Goal: Task Accomplishment & Management: Use online tool/utility

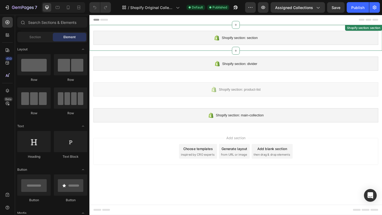
click at [267, 44] on div "Shopify section: section" at bounding box center [249, 39] width 310 height 15
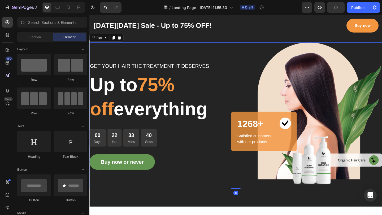
click at [238, 199] on div "GET YOUR HAIR THE TREATMENT IT DESERVES Text block Up to 75% off everything Hea…" at bounding box center [168, 125] width 159 height 160
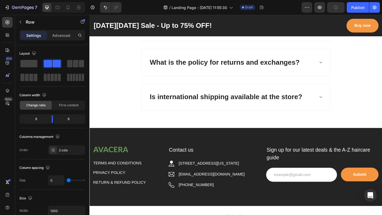
scroll to position [2005, 0]
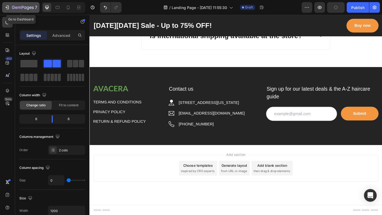
click at [5, 8] on icon "button" at bounding box center [7, 7] width 5 height 5
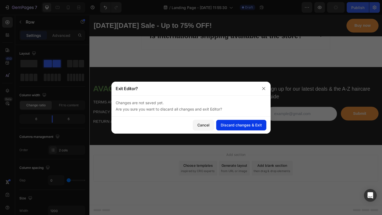
click at [223, 123] on div "Discard changes & Exit" at bounding box center [241, 125] width 41 height 6
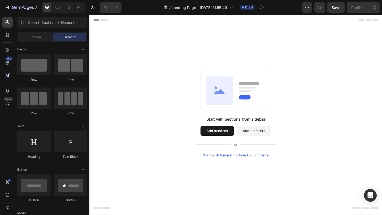
click at [223, 144] on button "Add sections" at bounding box center [228, 141] width 36 height 11
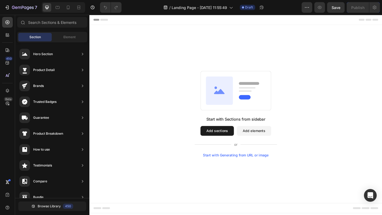
click at [231, 41] on div "Start with Sections from sidebar Add sections Add elements Start with Generatin…" at bounding box center [248, 123] width 318 height 194
click at [10, 6] on div "7" at bounding box center [21, 7] width 33 height 6
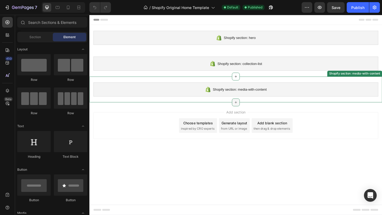
click at [249, 108] on icon at bounding box center [248, 110] width 4 height 4
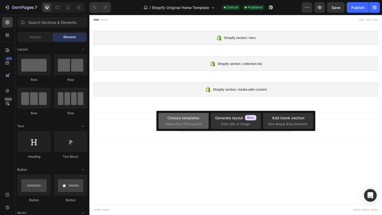
click at [201, 115] on div "Choose templates inspired by CRO experts" at bounding box center [183, 120] width 37 height 11
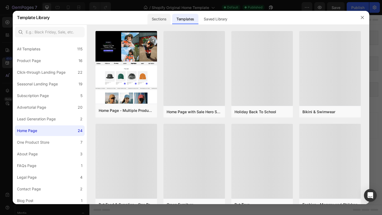
click at [161, 21] on div "Sections" at bounding box center [158, 19] width 23 height 11
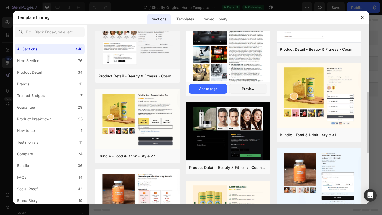
scroll to position [174, 0]
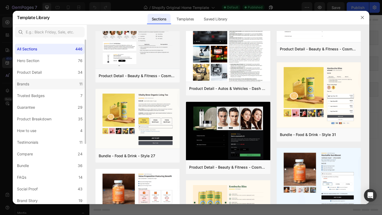
click at [27, 85] on div "Brands" at bounding box center [23, 84] width 12 height 6
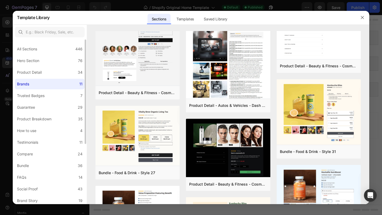
scroll to position [0, 0]
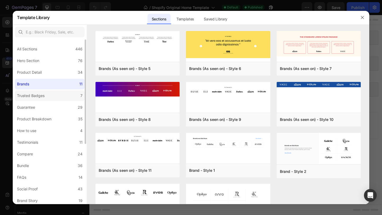
click at [28, 93] on div "Trusted Badges" at bounding box center [31, 96] width 28 height 6
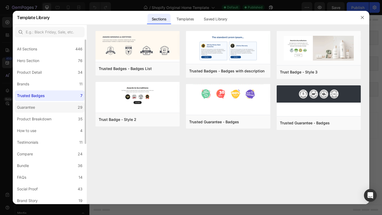
click at [48, 109] on label "Guarantee 29" at bounding box center [50, 107] width 70 height 11
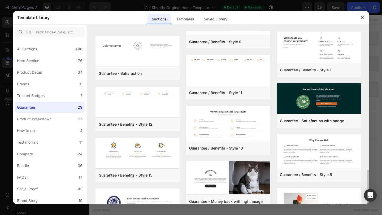
scroll to position [352, 0]
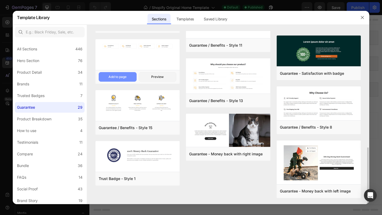
click at [130, 77] on button "Add to page" at bounding box center [118, 77] width 38 height 10
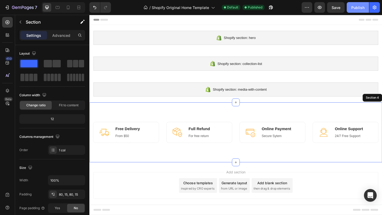
click at [362, 7] on div "Publish" at bounding box center [357, 8] width 13 height 6
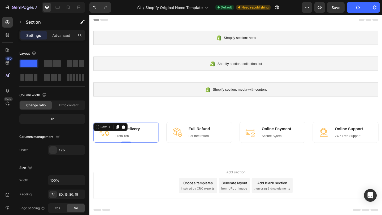
click at [136, 142] on div "Free Delivery Heading From $50 Text block" at bounding box center [131, 143] width 28 height 14
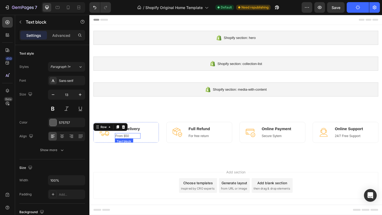
click at [136, 147] on p "From $50" at bounding box center [130, 146] width 27 height 5
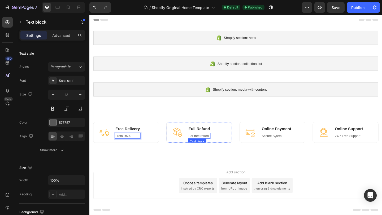
click at [220, 145] on p "For free return" at bounding box center [208, 146] width 23 height 5
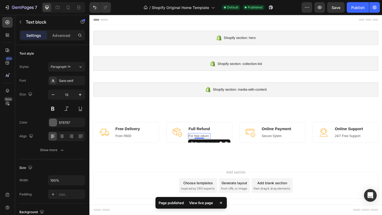
click at [215, 146] on p "For free return" at bounding box center [208, 146] width 23 height 5
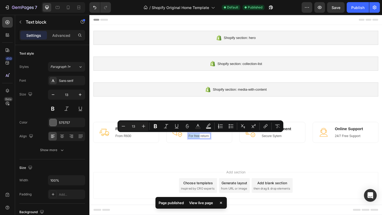
drag, startPoint x: 209, startPoint y: 147, endPoint x: 197, endPoint y: 146, distance: 12.0
click at [197, 146] on p "For free return" at bounding box center [208, 146] width 23 height 5
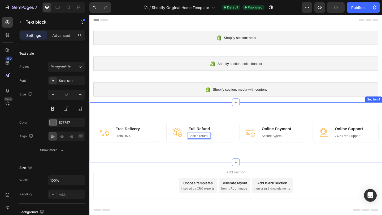
click at [229, 165] on div "Image Free Delivery Heading From R600 Text block Row Image Full Refund Heading …" at bounding box center [248, 142] width 318 height 65
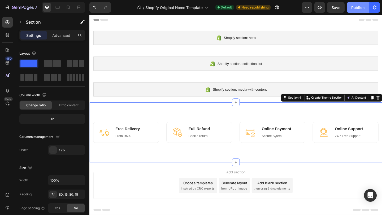
click at [352, 9] on div "Publish" at bounding box center [357, 8] width 13 height 6
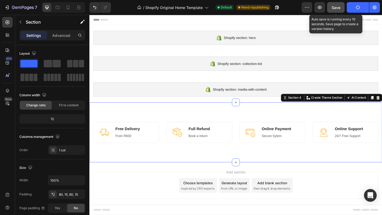
click at [335, 10] on div "Save" at bounding box center [336, 8] width 9 height 6
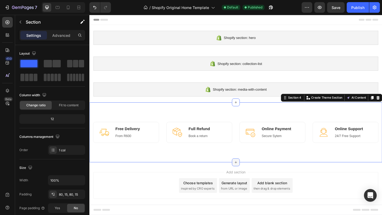
click at [249, 174] on icon at bounding box center [248, 175] width 4 height 4
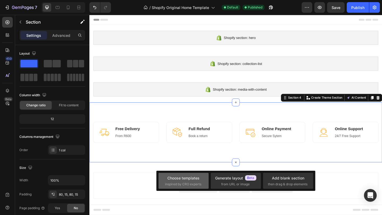
click at [185, 185] on span "inspired by CRO experts" at bounding box center [183, 184] width 36 height 5
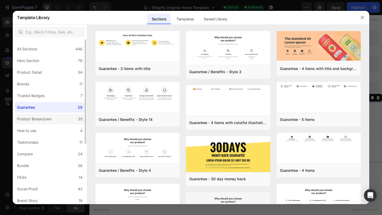
click at [44, 122] on label "Product Breakdown 35" at bounding box center [50, 119] width 70 height 11
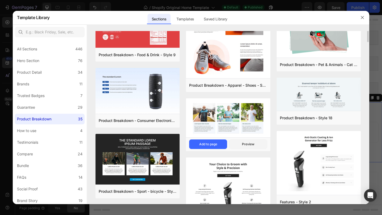
scroll to position [0, 0]
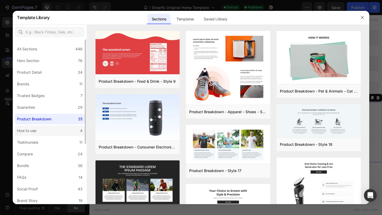
click at [37, 130] on div "How to use" at bounding box center [27, 131] width 21 height 6
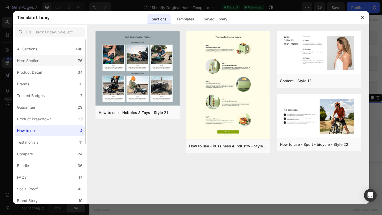
click at [53, 64] on label "Hero Section 76" at bounding box center [50, 60] width 70 height 11
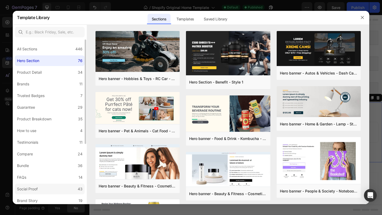
click at [46, 187] on label "Social Proof 43" at bounding box center [50, 189] width 70 height 11
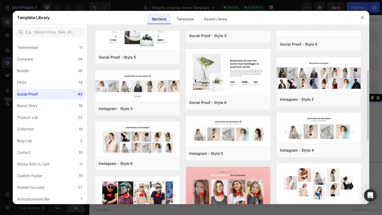
scroll to position [100, 0]
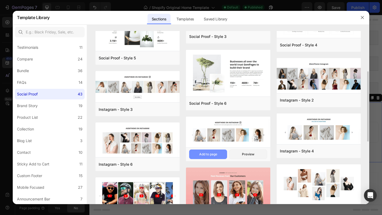
click at [215, 153] on div "Add to page" at bounding box center [208, 154] width 18 height 5
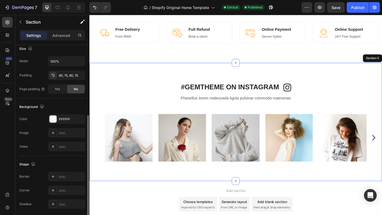
scroll to position [0, 0]
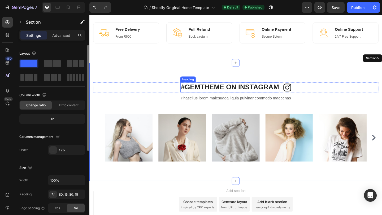
click at [276, 90] on p "#GEMTHEME ON INSTAGRAM" at bounding box center [242, 94] width 107 height 10
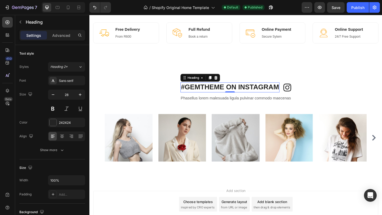
click at [277, 92] on p "#GEMTHEME ON INSTAGRAM" at bounding box center [242, 94] width 107 height 10
click at [235, 93] on p "#GEMTHEME ON INSTAGRAM" at bounding box center [242, 94] width 107 height 10
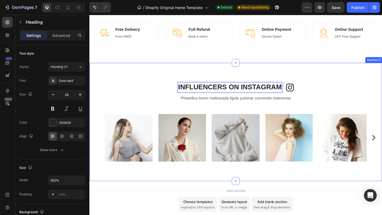
click at [363, 85] on div "INFLUENCERS ON INSTAGRAM Heading 0 Image Row Phasellus lorem malesuada ligula p…" at bounding box center [248, 131] width 318 height 129
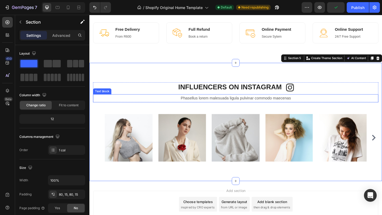
click at [199, 107] on p "Phasellus lorem malesuada ligula pulvinar commodo maecenas" at bounding box center [248, 106] width 309 height 8
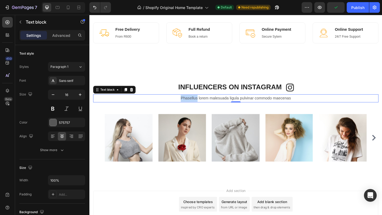
click at [199, 107] on p "Phasellus lorem malesuada ligula pulvinar commodo maecenas" at bounding box center [248, 106] width 309 height 8
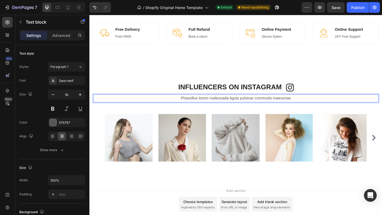
click at [320, 104] on p "Phasellus lorem malesuada ligula pulvinar commodo maecenas" at bounding box center [248, 106] width 309 height 8
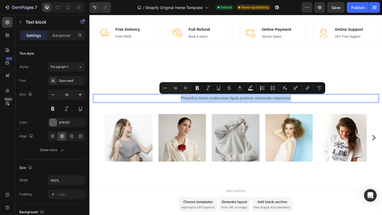
drag, startPoint x: 320, startPoint y: 104, endPoint x: 187, endPoint y: 107, distance: 132.9
click at [187, 107] on p "Phasellus lorem malesuada ligula pulvinar commodo maecenas" at bounding box center [248, 106] width 309 height 8
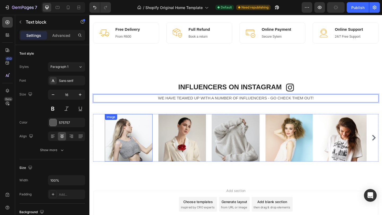
click at [143, 161] on img at bounding box center [132, 149] width 52 height 52
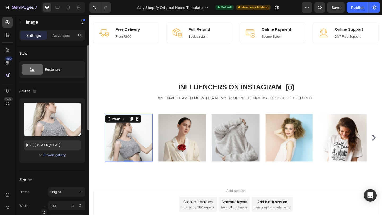
click at [63, 156] on div "Browse gallery" at bounding box center [54, 155] width 23 height 5
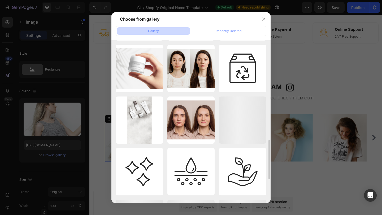
scroll to position [415, 0]
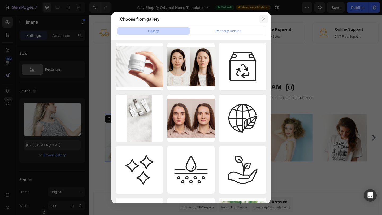
click at [264, 16] on button "button" at bounding box center [263, 19] width 8 height 8
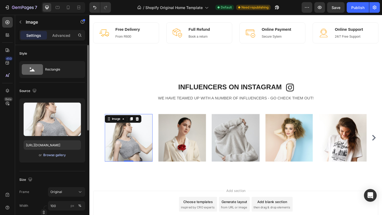
click at [57, 154] on div "Browse gallery" at bounding box center [54, 155] width 23 height 5
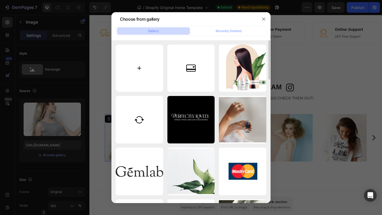
click at [138, 73] on input "file" at bounding box center [139, 68] width 47 height 47
type input "C:\fakepath\485671491_976008838078108_5039980971329311118_n.jpg"
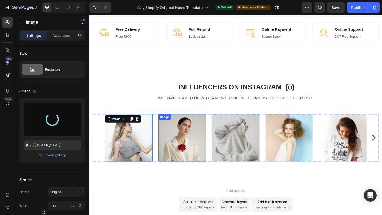
click at [188, 142] on img at bounding box center [190, 149] width 52 height 52
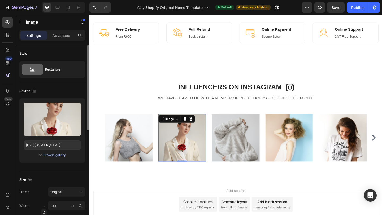
click at [54, 154] on div "Browse gallery" at bounding box center [54, 155] width 23 height 5
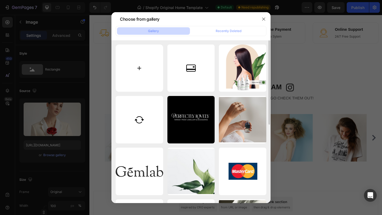
click at [132, 63] on input "file" at bounding box center [139, 68] width 47 height 47
click at [266, 18] on icon "button" at bounding box center [264, 19] width 4 height 4
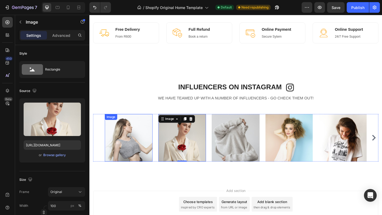
click at [145, 152] on img at bounding box center [132, 149] width 52 height 52
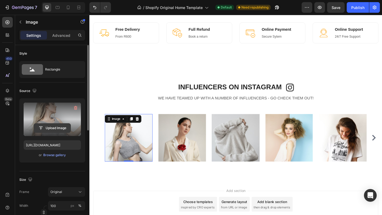
click at [61, 130] on input "file" at bounding box center [52, 128] width 37 height 9
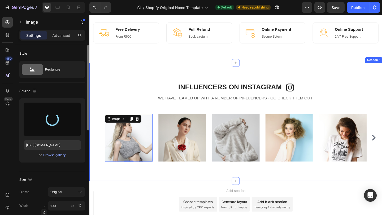
type input "https://cdn.shopify.com/s/files/1/0713/0880/4388/files/gempages_586292783048819…"
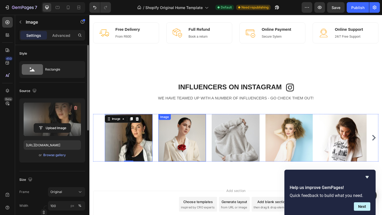
click at [198, 148] on img at bounding box center [190, 149] width 52 height 52
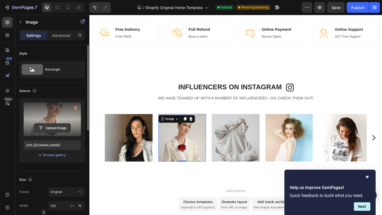
click at [53, 126] on input "file" at bounding box center [52, 128] width 37 height 9
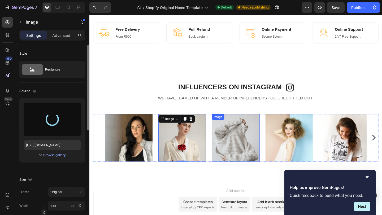
type input "https://cdn.shopify.com/s/files/1/0713/0880/4388/files/gempages_586292783048819…"
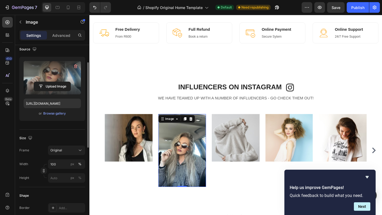
scroll to position [42, 0]
click at [70, 145] on button "Original" at bounding box center [66, 150] width 37 height 10
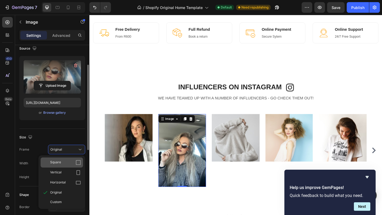
click at [65, 164] on div "Square" at bounding box center [65, 162] width 31 height 5
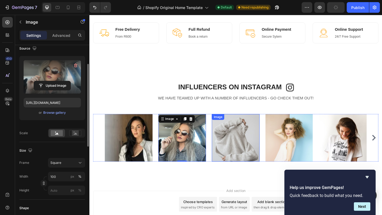
click at [255, 147] on img at bounding box center [249, 149] width 52 height 52
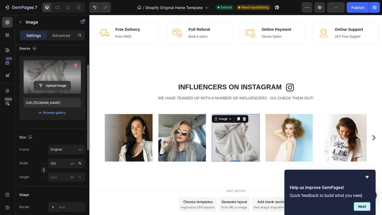
click at [57, 85] on input "file" at bounding box center [52, 85] width 37 height 9
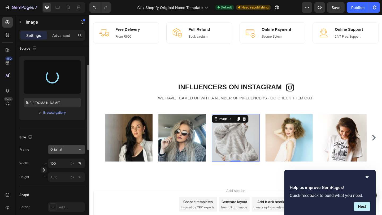
click at [65, 151] on div "Original" at bounding box center [63, 149] width 26 height 5
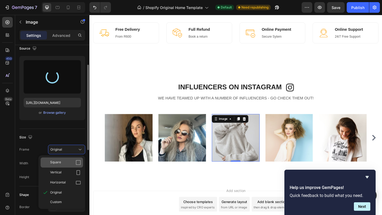
click at [65, 163] on div "Square" at bounding box center [65, 162] width 31 height 5
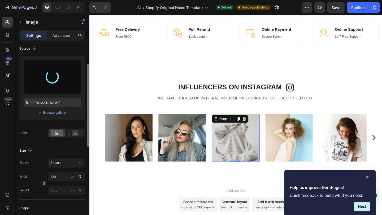
click at [369, 177] on icon "Hide survey" at bounding box center [367, 177] width 6 height 6
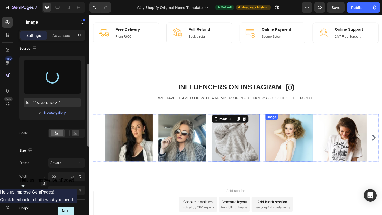
type input "https://cdn.shopify.com/s/files/1/0713/0880/4388/files/gempages_586292783048819…"
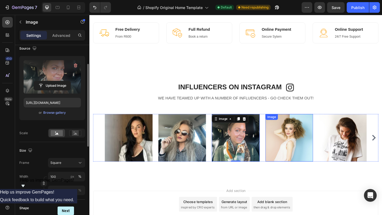
click at [294, 155] on img at bounding box center [307, 149] width 52 height 52
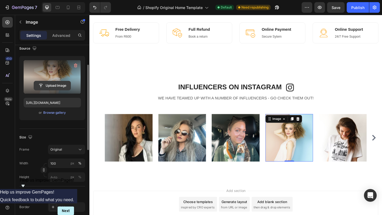
click at [61, 84] on input "file" at bounding box center [52, 85] width 37 height 9
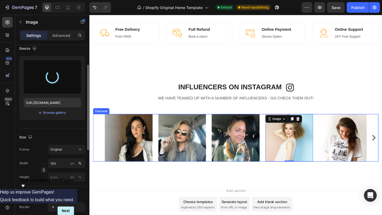
type input "https://cdn.shopify.com/s/files/1/0713/0880/4388/files/gempages_586292783048819…"
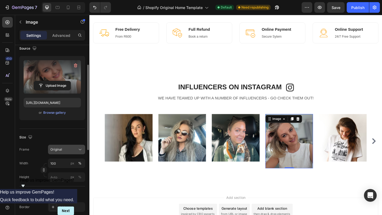
click at [64, 149] on div "Original" at bounding box center [63, 149] width 26 height 5
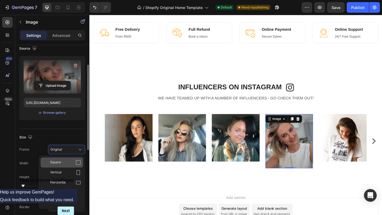
click at [72, 165] on div "Square" at bounding box center [65, 162] width 31 height 5
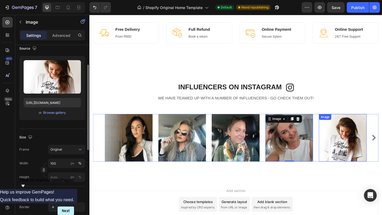
click at [353, 151] on img at bounding box center [365, 149] width 52 height 52
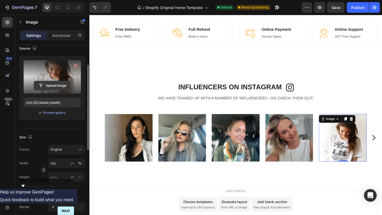
click at [54, 84] on input "file" at bounding box center [52, 85] width 37 height 9
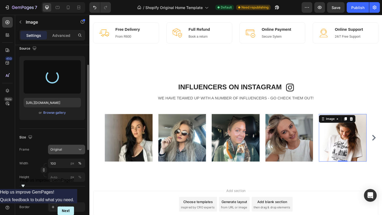
click at [64, 152] on div "Original" at bounding box center [66, 149] width 32 height 5
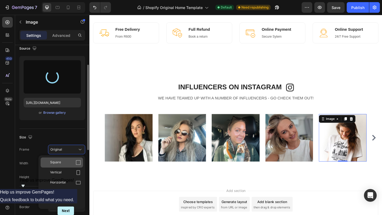
click at [68, 161] on div "Square" at bounding box center [65, 162] width 31 height 5
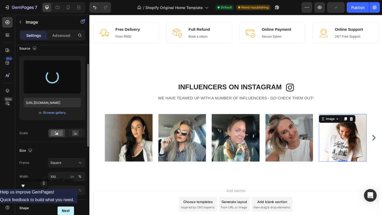
type input "https://cdn.shopify.com/s/files/1/0713/0880/4388/files/gempages_586292783048819…"
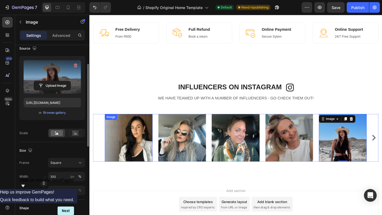
click at [136, 146] on img at bounding box center [132, 149] width 52 height 52
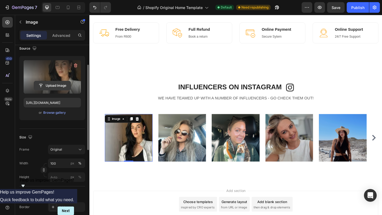
click at [55, 84] on input "file" at bounding box center [52, 85] width 37 height 9
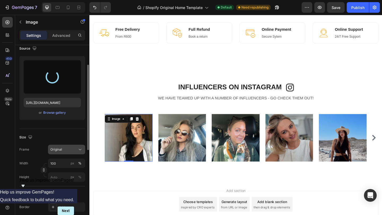
click at [74, 148] on div "Original" at bounding box center [63, 149] width 26 height 5
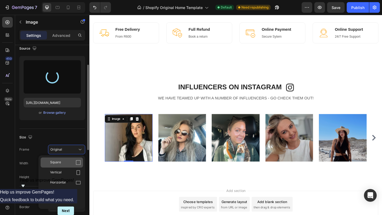
click at [72, 162] on div "Square" at bounding box center [65, 162] width 31 height 5
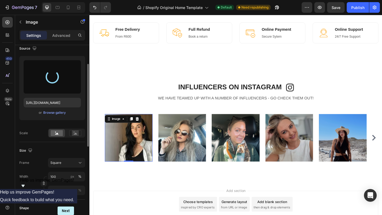
type input "https://cdn.shopify.com/s/files/1/0713/0880/4388/files/gempages_586292783048819…"
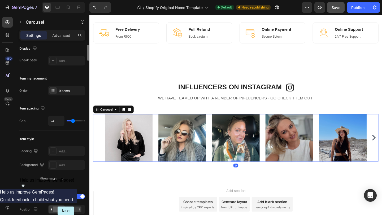
scroll to position [0, 0]
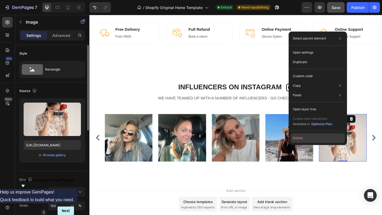
click at [315, 139] on button "Delete" at bounding box center [318, 138] width 54 height 10
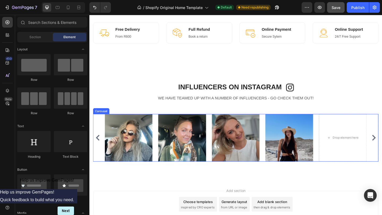
click at [103, 145] on div "Image Image Image Image Image Drop element here Image Image Image" at bounding box center [248, 149] width 310 height 52
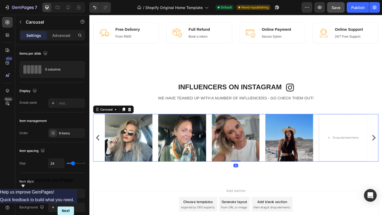
click at [101, 147] on icon "Carousel Back Arrow" at bounding box center [98, 148] width 6 height 6
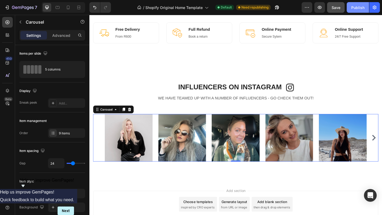
click at [360, 6] on div "Publish" at bounding box center [357, 8] width 13 height 6
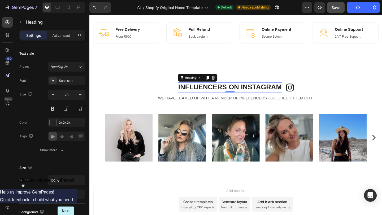
click at [297, 89] on p "INFLUENCERS ON INSTAGRAM" at bounding box center [242, 94] width 112 height 10
click at [297, 90] on p "INFLUENCERS ON INSTAGRAM" at bounding box center [242, 94] width 112 height 10
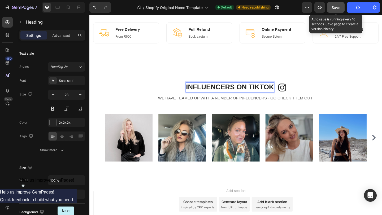
click at [332, 10] on div "Save" at bounding box center [336, 8] width 9 height 6
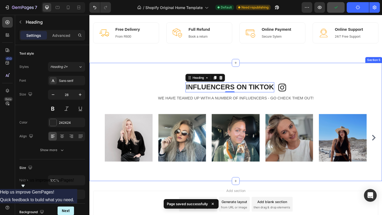
click at [368, 83] on div "INFLUENCERS ON TIKTOK Heading 0 Image Row WE HAVE TEAMED UP WITH A NUMBER OF IN…" at bounding box center [248, 131] width 318 height 129
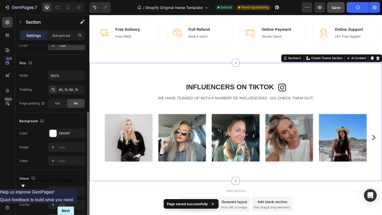
scroll to position [120, 0]
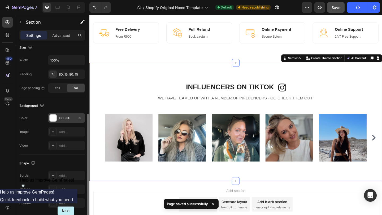
click at [54, 119] on div at bounding box center [53, 118] width 7 height 7
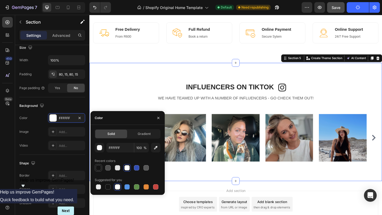
click at [98, 168] on div at bounding box center [98, 167] width 5 height 5
type input "121212"
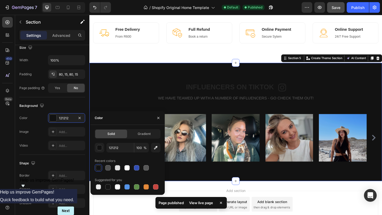
click at [141, 72] on div "INFLUENCERS ON TIKTOK Heading Image Row WE HAVE TEAMED UP WITH A NUMBER OF INFL…" at bounding box center [248, 131] width 318 height 129
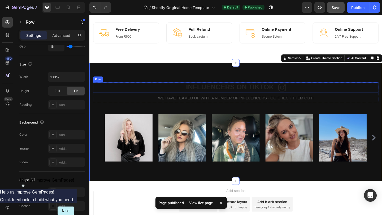
click at [313, 94] on div "INFLUENCERS ON TIKTOK Heading Image Row" at bounding box center [248, 93] width 310 height 11
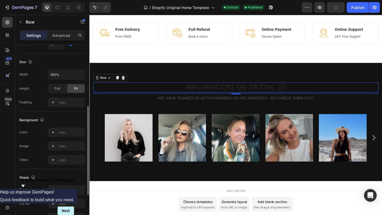
scroll to position [125, 0]
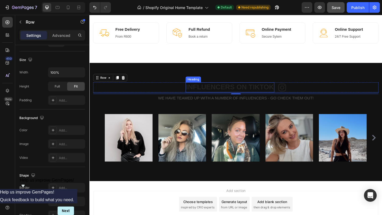
click at [264, 94] on p "INFLUENCERS ON TIKTOK" at bounding box center [241, 94] width 95 height 10
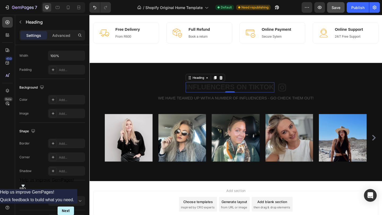
scroll to position [0, 0]
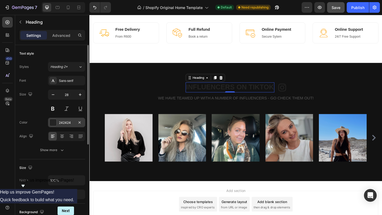
click at [54, 119] on div at bounding box center [53, 122] width 7 height 7
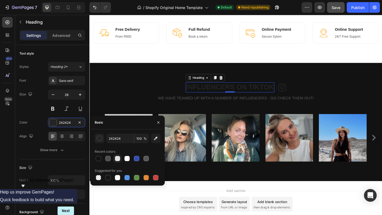
click at [118, 159] on div at bounding box center [117, 158] width 5 height 5
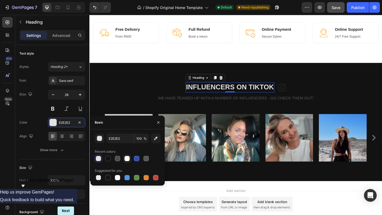
click at [128, 158] on div at bounding box center [126, 158] width 5 height 5
type input "FFFFFF"
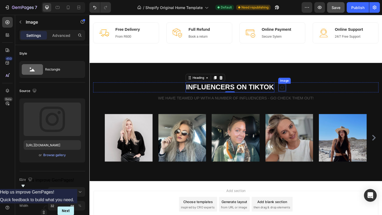
click at [299, 97] on div "Image" at bounding box center [299, 94] width 8 height 8
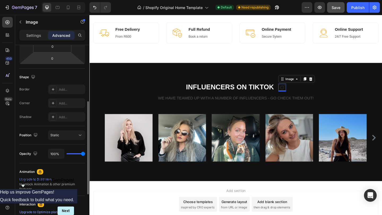
scroll to position [112, 0]
click at [332, 83] on icon at bounding box center [330, 84] width 4 height 4
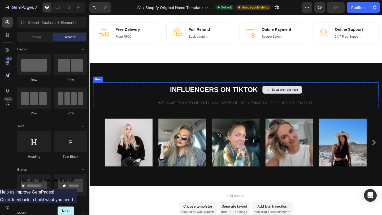
click at [303, 95] on div "Drop element here" at bounding box center [302, 96] width 28 height 4
click at [294, 95] on div "Drop element here" at bounding box center [302, 96] width 28 height 4
click at [297, 97] on div "Drop element here" at bounding box center [302, 96] width 28 height 4
click at [286, 97] on div "Drop element here" at bounding box center [298, 96] width 43 height 8
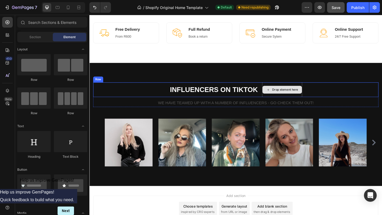
click at [282, 96] on icon at bounding box center [284, 96] width 4 height 5
click at [308, 96] on div "Drop element here" at bounding box center [302, 96] width 28 height 4
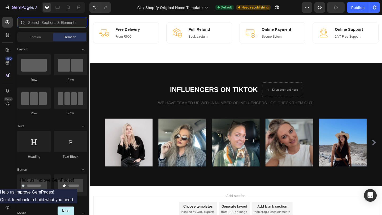
click at [51, 23] on input "text" at bounding box center [52, 22] width 70 height 11
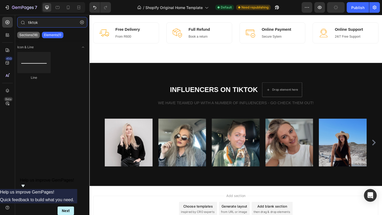
type input "tiktok"
click at [30, 35] on p "Sections(18)" at bounding box center [28, 35] width 18 height 4
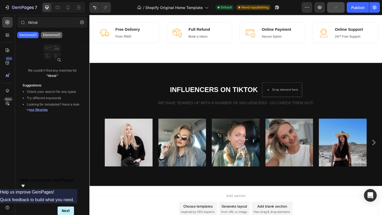
click at [48, 36] on p "Elements(1)" at bounding box center [51, 35] width 17 height 4
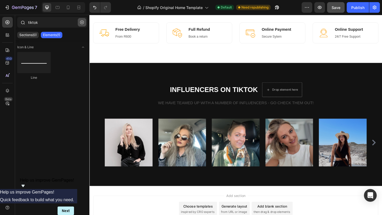
click at [81, 21] on icon "button" at bounding box center [82, 22] width 4 height 4
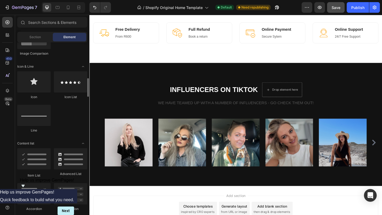
scroll to position [324, 0]
click at [37, 81] on div at bounding box center [33, 81] width 33 height 21
drag, startPoint x: 72, startPoint y: 88, endPoint x: 66, endPoint y: 85, distance: 6.8
click at [66, 85] on div at bounding box center [70, 81] width 33 height 21
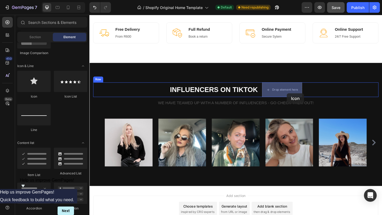
drag, startPoint x: 120, startPoint y: 94, endPoint x: 293, endPoint y: 95, distance: 172.7
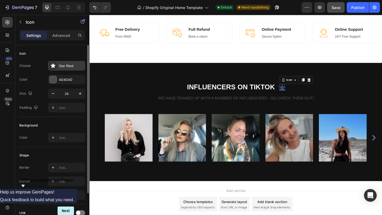
click at [64, 66] on div "Star filled" at bounding box center [71, 66] width 25 height 5
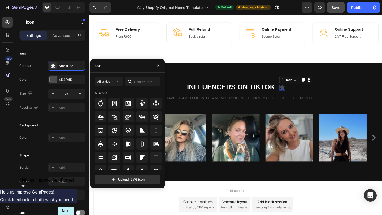
click at [128, 67] on div "Icon" at bounding box center [127, 66] width 74 height 14
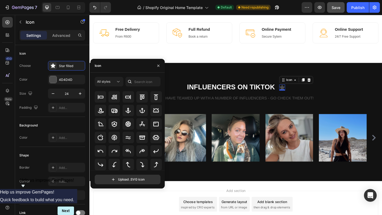
scroll to position [0, 0]
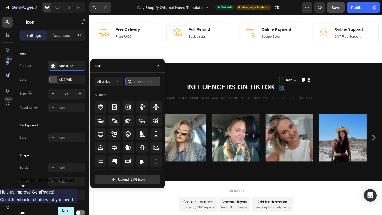
click at [144, 82] on input "text" at bounding box center [142, 82] width 35 height 10
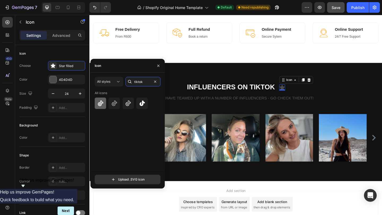
type input "tiktok"
click at [101, 103] on icon at bounding box center [100, 103] width 6 height 6
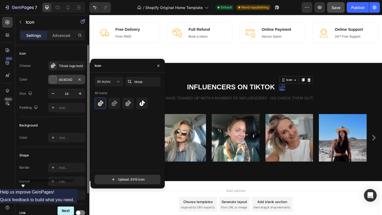
click at [54, 80] on div at bounding box center [53, 79] width 7 height 7
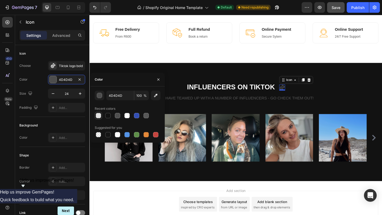
click at [98, 116] on div at bounding box center [98, 115] width 5 height 5
type input "E2E2E2"
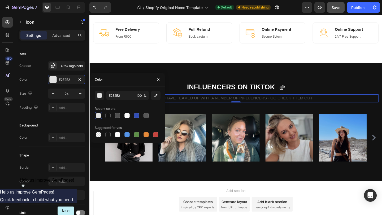
click at [231, 107] on p "WE HAVE TEAMED UP WITH A NUMBER OF INFLUENCERS - GO CHECK THEM OUT!" at bounding box center [248, 106] width 309 height 8
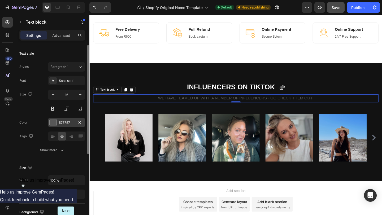
click at [54, 121] on div at bounding box center [53, 122] width 7 height 7
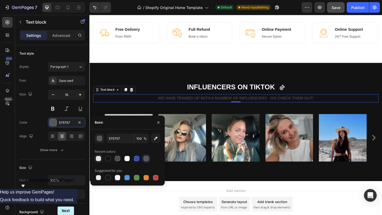
click at [99, 160] on div at bounding box center [98, 158] width 5 height 5
type input "E2E2E2"
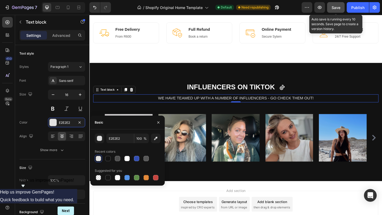
click at [340, 5] on span "Save" at bounding box center [336, 7] width 9 height 5
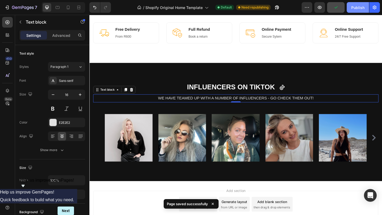
click at [358, 6] on div "Publish" at bounding box center [357, 8] width 13 height 6
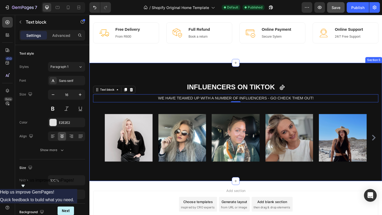
click at [311, 181] on div "INFLUENCERS ON TIKTOK Heading Icon Row WE HAVE TEAMED UP WITH A NUMBER OF INFLU…" at bounding box center [248, 131] width 318 height 129
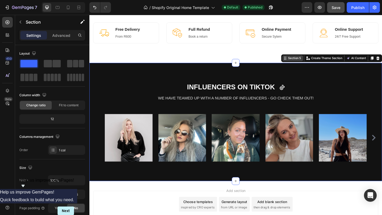
click at [317, 62] on div "Section 5" at bounding box center [312, 62] width 16 height 5
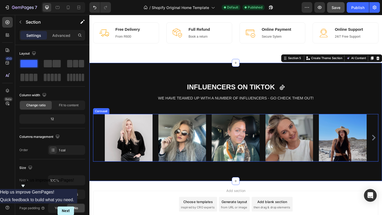
click at [161, 155] on div "Image Image Image Image Image Drop element here Image Image Image" at bounding box center [248, 149] width 285 height 52
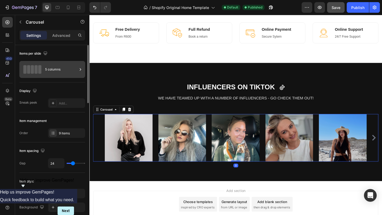
click at [48, 76] on div "5 columns" at bounding box center [52, 69] width 66 height 17
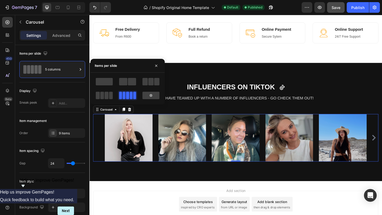
click at [128, 97] on span at bounding box center [127, 95] width 3 height 7
click at [52, 87] on div "Display" at bounding box center [52, 91] width 66 height 8
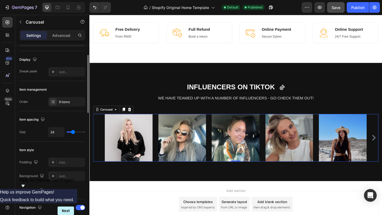
scroll to position [36, 0]
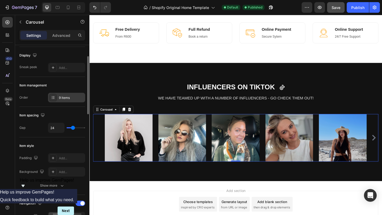
click at [72, 97] on div "9 items" at bounding box center [71, 97] width 25 height 5
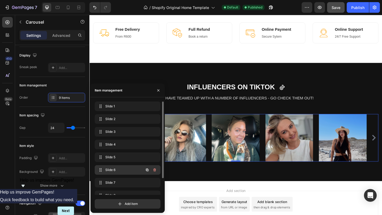
scroll to position [20, 0]
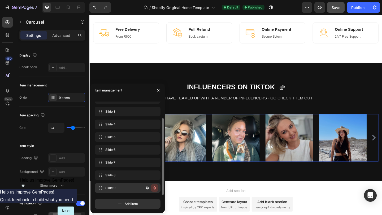
click at [156, 188] on icon "button" at bounding box center [155, 188] width 4 height 4
click at [152, 189] on div "Delete" at bounding box center [151, 188] width 10 height 5
click at [154, 161] on icon "button" at bounding box center [155, 162] width 4 height 4
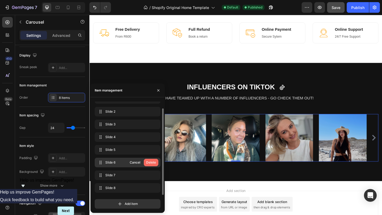
click at [155, 165] on button "Delete" at bounding box center [151, 162] width 15 height 7
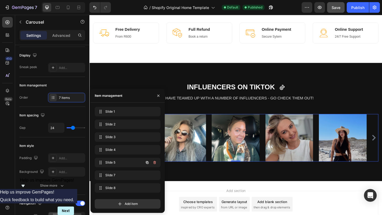
scroll to position [0, 0]
click at [154, 172] on button "button" at bounding box center [154, 175] width 7 height 7
click at [155, 176] on div "Delete" at bounding box center [151, 175] width 10 height 5
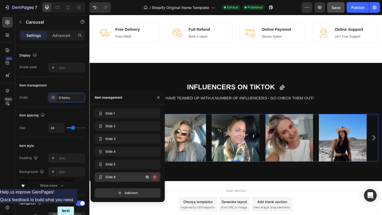
click at [155, 175] on icon "button" at bounding box center [155, 177] width 4 height 4
click at [148, 176] on div "Delete" at bounding box center [151, 177] width 10 height 5
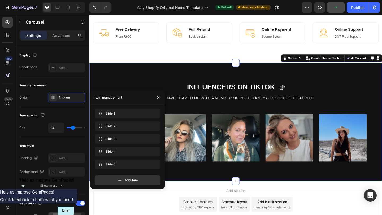
click at [221, 188] on div "INFLUENCERS ON TIKTOK Heading Icon Row WE HAVE TEAMED UP WITH A NUMBER OF INFLU…" at bounding box center [248, 131] width 318 height 129
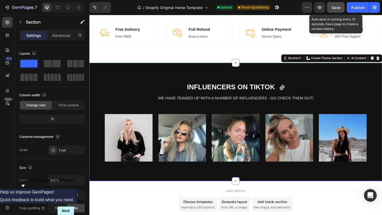
click at [339, 8] on span "Save" at bounding box center [336, 7] width 9 height 5
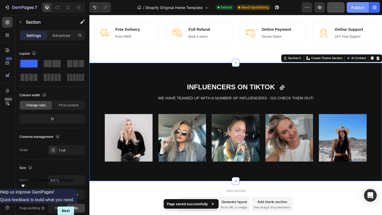
click at [353, 8] on div "Publish" at bounding box center [357, 8] width 13 height 6
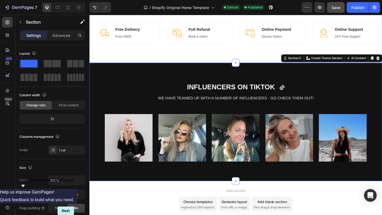
click at [195, 58] on div "Image Free Delivery Heading From R600 Text block Row Image Full Refund Heading …" at bounding box center [248, 34] width 318 height 65
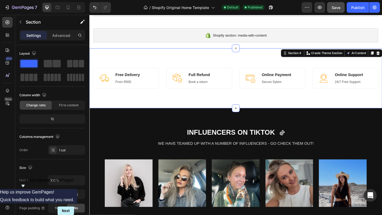
scroll to position [59, 0]
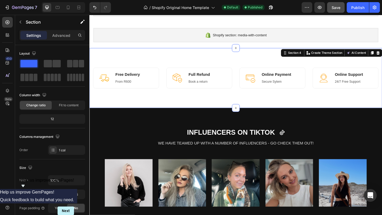
click at [188, 67] on div "Image Free Delivery Heading From R600 Text block Row Image Full Refund Heading …" at bounding box center [248, 83] width 318 height 65
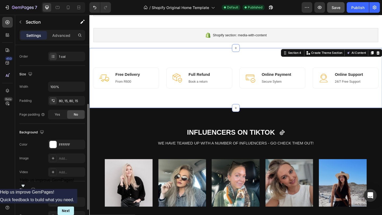
scroll to position [98, 0]
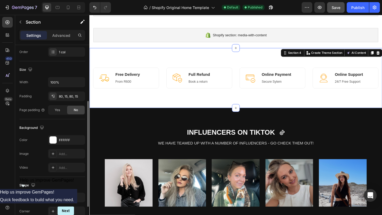
click at [50, 136] on div "FFFFFF" at bounding box center [66, 140] width 37 height 10
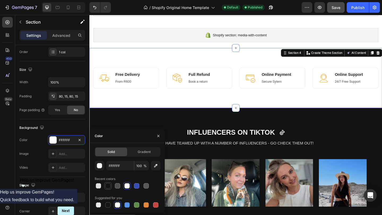
click at [108, 185] on div at bounding box center [107, 185] width 5 height 5
type input "121212"
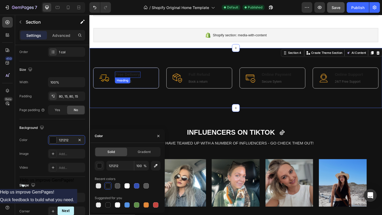
click at [141, 83] on h3 "Free Delivery" at bounding box center [131, 80] width 28 height 7
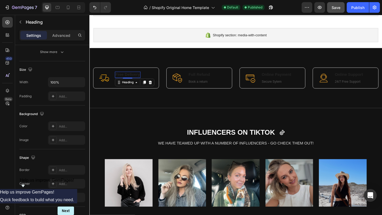
scroll to position [0, 0]
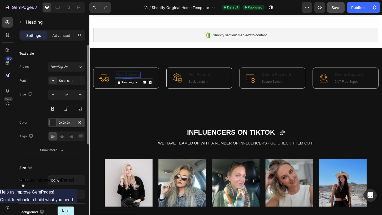
click at [55, 124] on div at bounding box center [53, 122] width 7 height 7
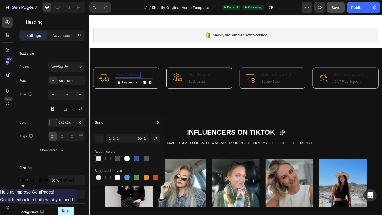
click at [98, 159] on div at bounding box center [98, 158] width 5 height 5
type input "E2E2E2"
click at [204, 81] on p "Full Refund" at bounding box center [208, 80] width 23 height 6
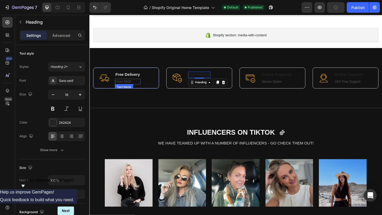
click at [136, 87] on p "From R600" at bounding box center [130, 87] width 27 height 5
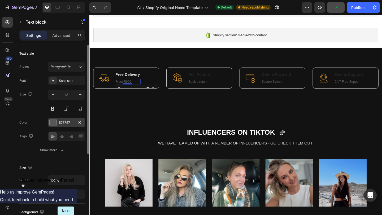
click at [53, 124] on div at bounding box center [53, 122] width 7 height 7
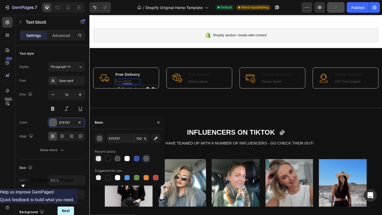
click at [99, 158] on div at bounding box center [98, 158] width 5 height 5
click at [126, 159] on div at bounding box center [126, 158] width 5 height 5
type input "FFFFFF"
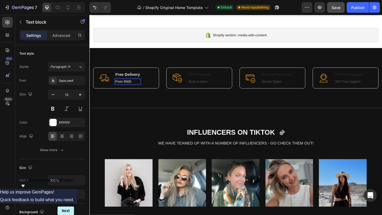
click at [125, 88] on p "From R600" at bounding box center [130, 87] width 27 height 5
click at [147, 106] on div "Image Free Delivery Heading Over R600 Text block 0 Row Image Full Refund Headin…" at bounding box center [248, 83] width 318 height 65
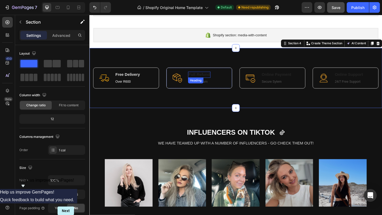
click at [213, 80] on p "Full Refund" at bounding box center [208, 80] width 23 height 6
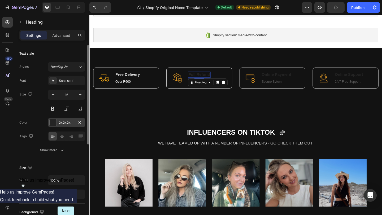
click at [55, 123] on div at bounding box center [53, 122] width 7 height 7
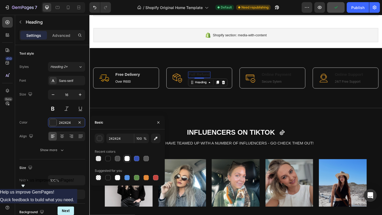
click at [127, 159] on div at bounding box center [126, 158] width 5 height 5
type input "FFFFFF"
click at [197, 79] on h3 "Full Refund" at bounding box center [209, 80] width 24 height 7
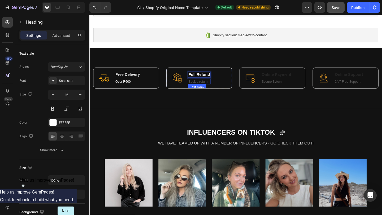
click at [204, 88] on p "Book a return" at bounding box center [208, 87] width 23 height 5
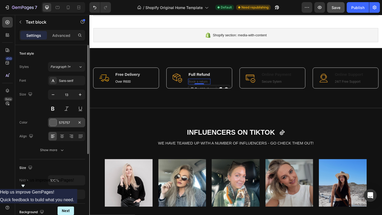
click at [53, 121] on div at bounding box center [53, 122] width 7 height 7
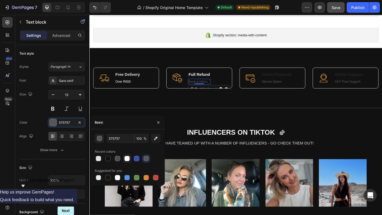
click at [128, 158] on div at bounding box center [126, 158] width 5 height 5
type input "FFFFFF"
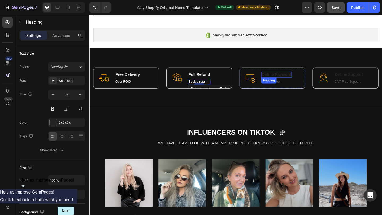
click at [284, 82] on p "Online Payment" at bounding box center [293, 80] width 32 height 6
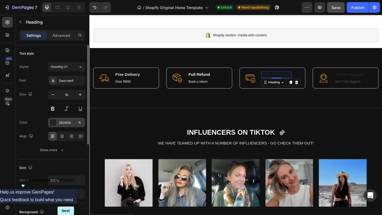
click at [56, 120] on div at bounding box center [52, 122] width 7 height 7
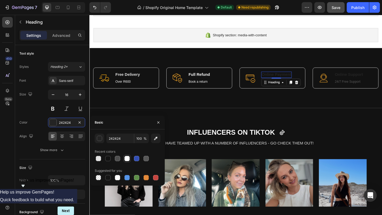
click at [126, 158] on div at bounding box center [126, 158] width 5 height 5
type input "FFFFFF"
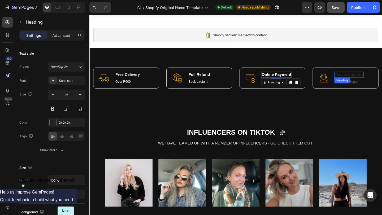
click at [363, 79] on p "Online Support" at bounding box center [371, 80] width 31 height 6
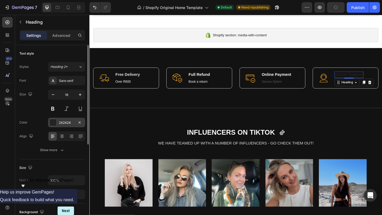
click at [53, 121] on div at bounding box center [53, 122] width 7 height 7
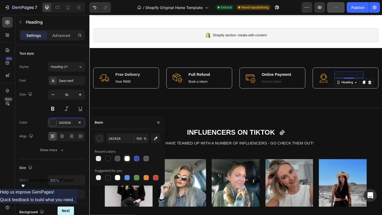
click at [127, 158] on div at bounding box center [126, 158] width 5 height 5
type input "FFFFFF"
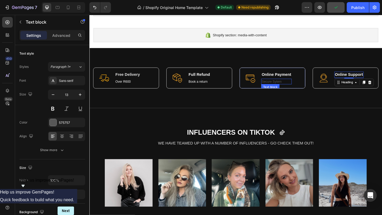
click at [297, 87] on p "Secure Sytem" at bounding box center [293, 87] width 32 height 5
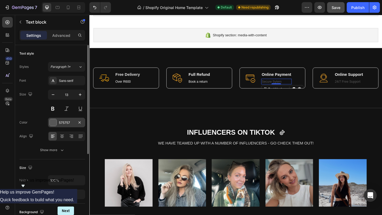
click at [54, 120] on div at bounding box center [53, 122] width 7 height 7
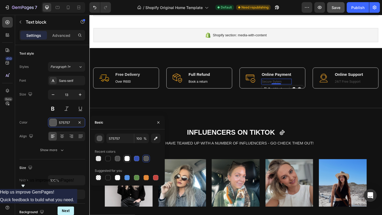
click at [128, 158] on div at bounding box center [126, 158] width 5 height 5
type input "FFFFFF"
click at [304, 86] on p "Secure Sytem" at bounding box center [293, 87] width 32 height 5
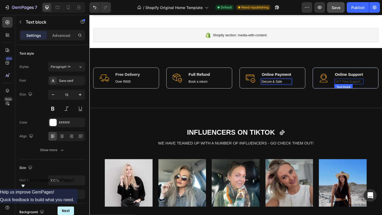
click at [371, 89] on p "24/7 Free Support" at bounding box center [371, 87] width 31 height 5
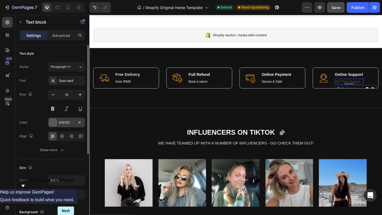
click at [52, 121] on div at bounding box center [53, 122] width 7 height 7
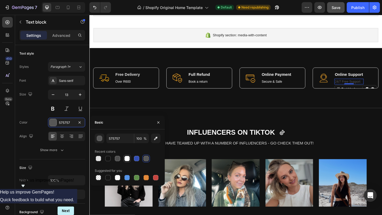
click at [125, 159] on div at bounding box center [126, 158] width 5 height 5
type input "FFFFFF"
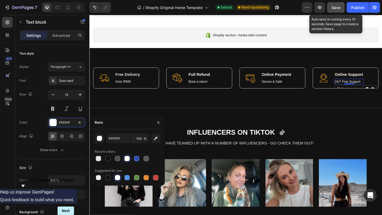
click at [329, 5] on button "Save" at bounding box center [336, 7] width 18 height 11
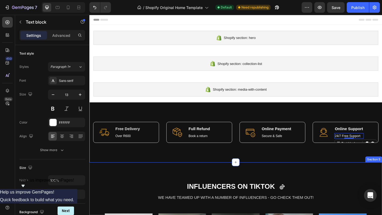
scroll to position [135, 0]
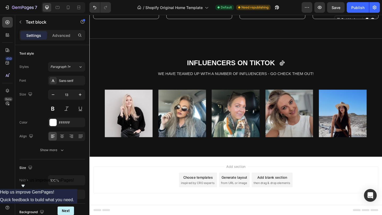
click at [204, 192] on div "Choose templates" at bounding box center [207, 192] width 32 height 6
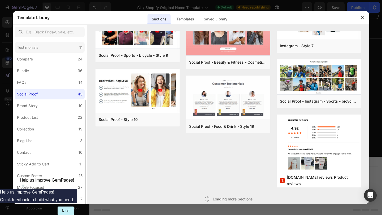
scroll to position [159, 0]
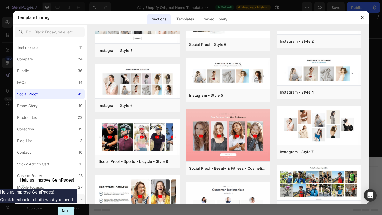
click at [40, 197] on div "Announcement Bar" at bounding box center [33, 199] width 33 height 6
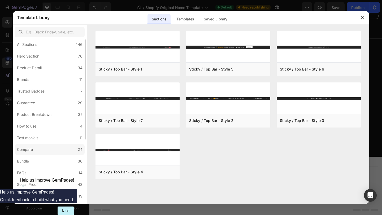
scroll to position [0, 0]
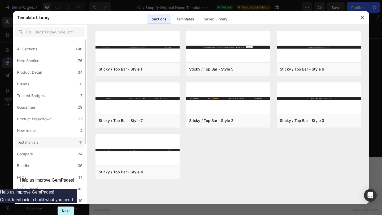
click at [52, 144] on label "Testimonials 11" at bounding box center [50, 142] width 70 height 11
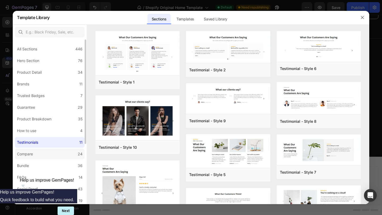
click at [53, 153] on label "Compare 24" at bounding box center [50, 154] width 70 height 11
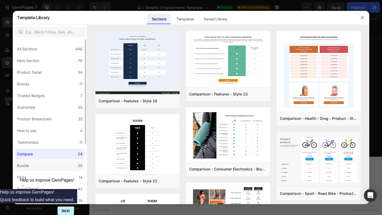
click at [49, 169] on label "Bundle 36" at bounding box center [50, 165] width 70 height 11
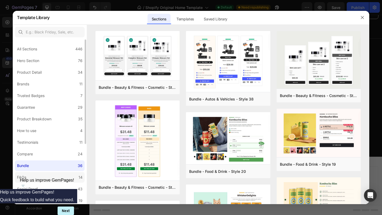
click at [47, 180] on label "FAQs 14" at bounding box center [50, 177] width 70 height 11
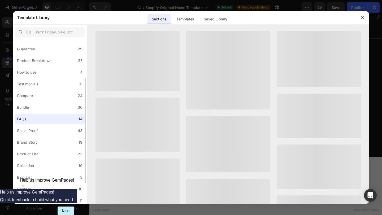
scroll to position [60, 0]
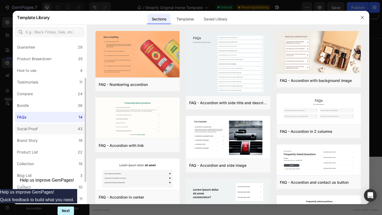
click at [50, 127] on label "Social Proof 43" at bounding box center [50, 129] width 70 height 11
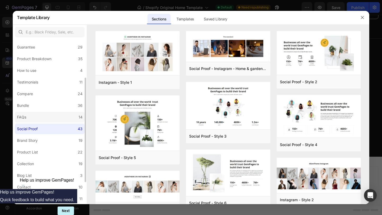
click at [52, 115] on label "FAQs 14" at bounding box center [50, 117] width 70 height 11
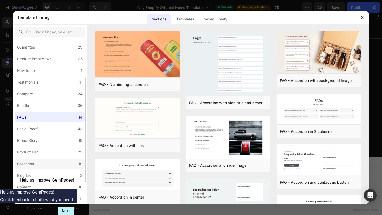
click at [36, 162] on div "Collection" at bounding box center [26, 164] width 19 height 6
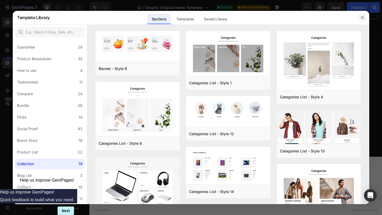
click at [364, 17] on button "button" at bounding box center [362, 17] width 8 height 8
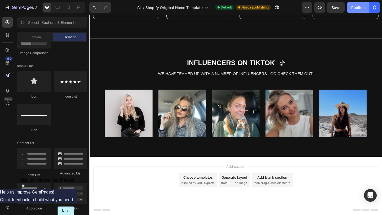
click at [359, 8] on div "Publish" at bounding box center [357, 8] width 13 height 6
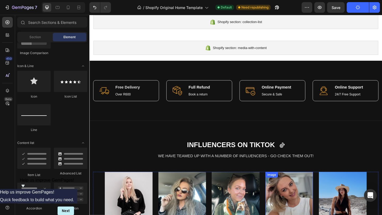
scroll to position [45, 0]
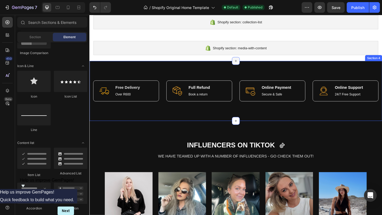
click at [249, 65] on icon at bounding box center [248, 65] width 2 height 2
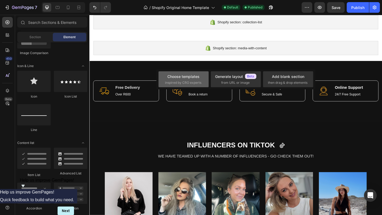
click at [191, 82] on span "inspired by CRO experts" at bounding box center [183, 82] width 36 height 5
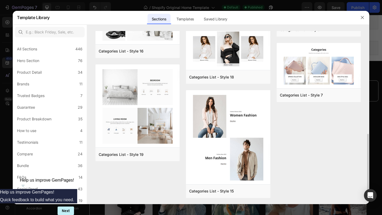
scroll to position [0, 0]
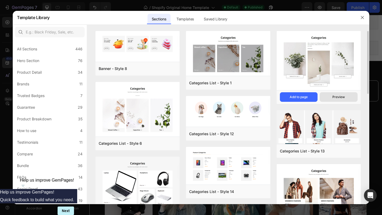
click at [335, 97] on div "Preview" at bounding box center [338, 97] width 12 height 5
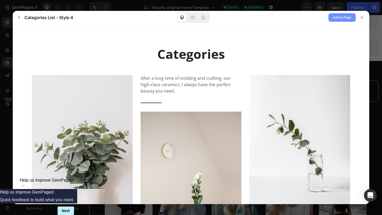
click at [342, 16] on span "Add to Page" at bounding box center [342, 17] width 18 height 6
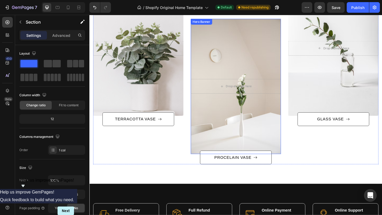
scroll to position [180, 0]
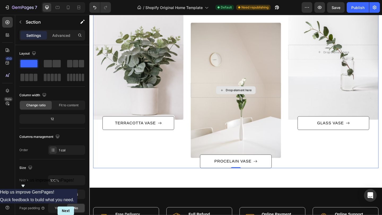
click at [330, 163] on div "After a long time of molding and crafting, our high-class ceramics, I always ha…" at bounding box center [355, 82] width 98 height 200
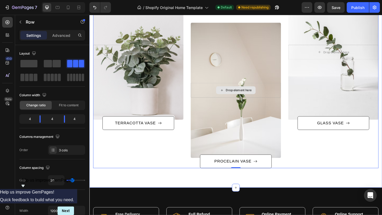
click at [90, 121] on div "Categories Heading Row After a long time of molding and crafting, our high-clas…" at bounding box center [248, 66] width 318 height 273
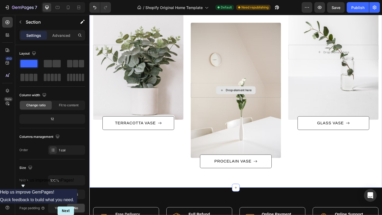
click at [91, 128] on div "Categories Heading Row After a long time of molding and crafting, our high-clas…" at bounding box center [248, 66] width 318 height 273
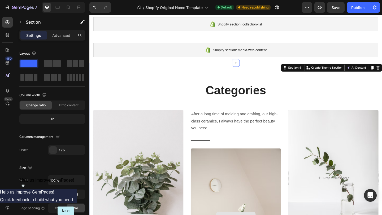
scroll to position [39, 0]
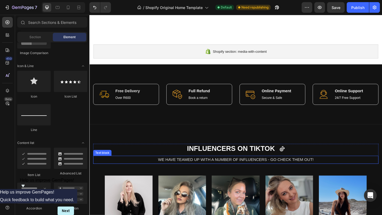
scroll to position [0, 0]
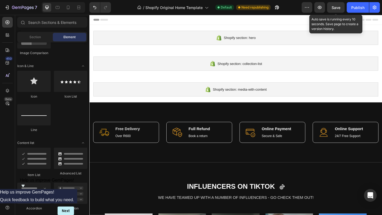
click at [340, 7] on span "Save" at bounding box center [336, 7] width 9 height 5
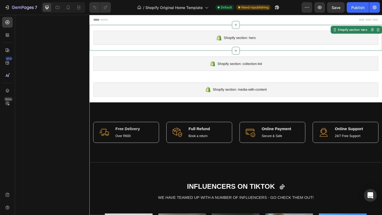
click at [241, 40] on span "Shopify section: hero" at bounding box center [253, 40] width 35 height 6
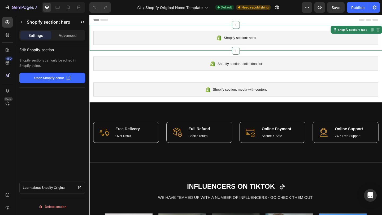
click at [241, 40] on span "Shopify section: hero" at bounding box center [253, 40] width 35 height 6
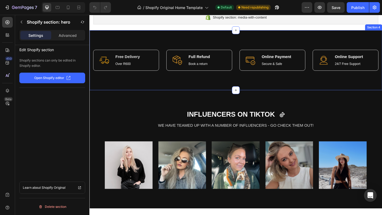
scroll to position [80, 0]
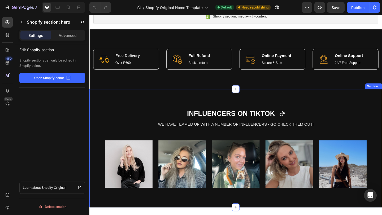
click at [123, 106] on div "INFLUENCERS ON TIKTOK Heading Icon Row WE HAVE TEAMED UP WITH A NUMBER OF INFLU…" at bounding box center [248, 160] width 318 height 129
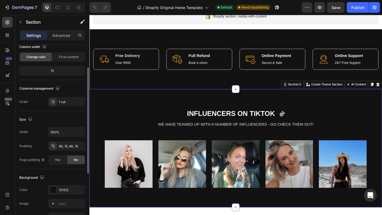
scroll to position [50, 0]
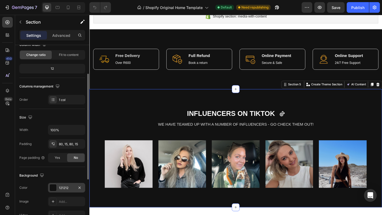
click at [55, 189] on div at bounding box center [53, 187] width 7 height 7
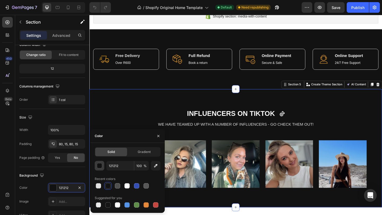
click at [99, 166] on div "button" at bounding box center [99, 165] width 5 height 5
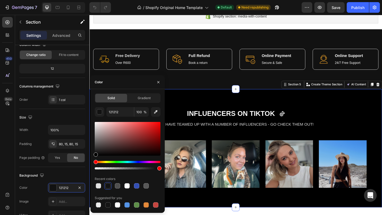
drag, startPoint x: 95, startPoint y: 155, endPoint x: 91, endPoint y: 162, distance: 7.9
click at [91, 162] on div "Solid Gradient 121212 100 % Recent colors Suggested for you" at bounding box center [127, 150] width 74 height 115
type input "000000"
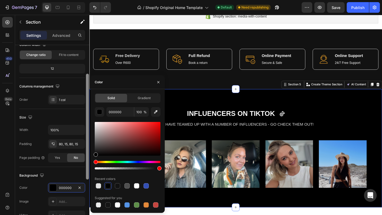
drag, startPoint x: 96, startPoint y: 155, endPoint x: 89, endPoint y: 160, distance: 9.0
click at [89, 160] on div "450 Beta Sections(18) Elements(83) Section Element Hero Section Product Detail …" at bounding box center [44, 115] width 89 height 200
click at [204, 88] on div "Image Free Delivery Heading Over R600 Text block Row Image Full Refund Heading …" at bounding box center [248, 63] width 318 height 65
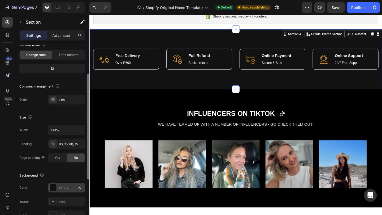
click at [53, 188] on div at bounding box center [53, 187] width 7 height 7
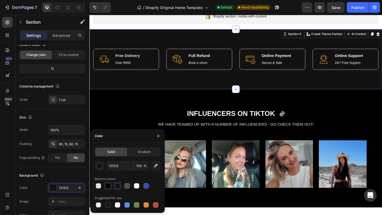
click at [108, 187] on div at bounding box center [107, 185] width 5 height 5
type input "000000"
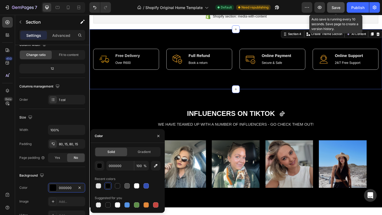
click at [340, 10] on div "Save" at bounding box center [336, 8] width 9 height 6
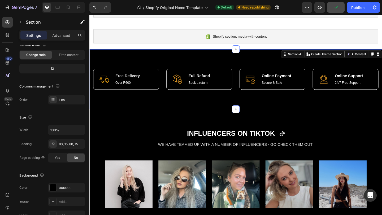
scroll to position [0, 0]
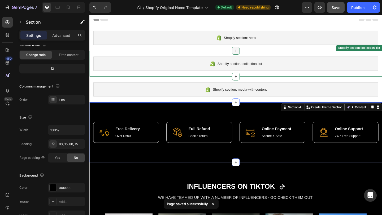
click at [247, 54] on icon at bounding box center [248, 54] width 4 height 4
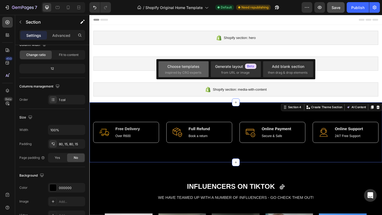
click at [197, 66] on div "Choose templates" at bounding box center [183, 67] width 32 height 6
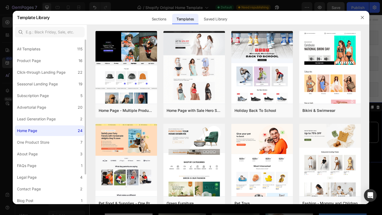
click at [73, 130] on label "Home Page 24" at bounding box center [50, 130] width 70 height 11
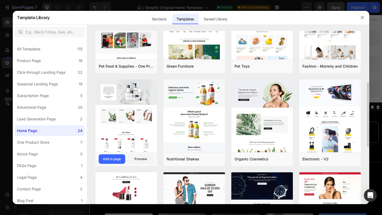
scroll to position [137, 0]
click at [137, 162] on button "Preview" at bounding box center [140, 159] width 27 height 10
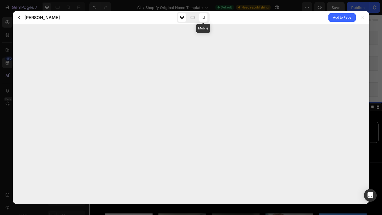
click at [201, 20] on icon at bounding box center [203, 17] width 5 height 5
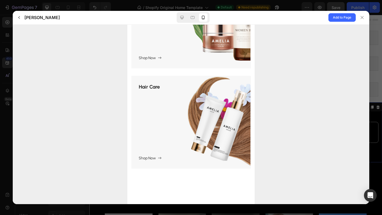
scroll to position [0, 0]
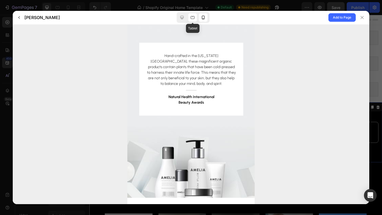
click at [192, 18] on icon at bounding box center [192, 17] width 5 height 5
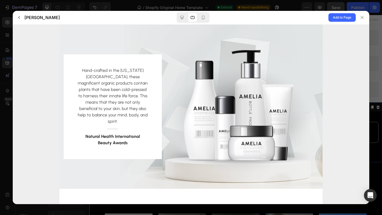
click at [177, 21] on div at bounding box center [193, 17] width 33 height 11
click at [180, 19] on icon at bounding box center [181, 17] width 5 height 5
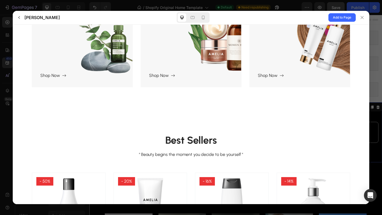
scroll to position [215, 0]
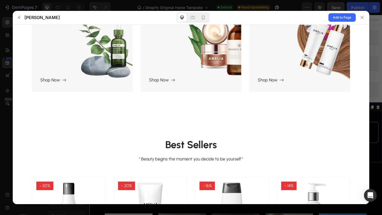
drag, startPoint x: 374, startPoint y: 43, endPoint x: 343, endPoint y: 73, distance: 43.1
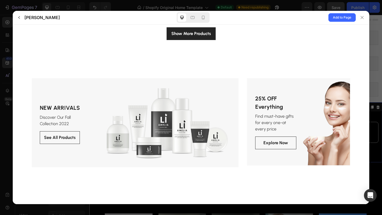
scroll to position [558, 0]
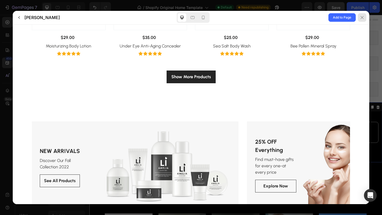
click at [364, 16] on div at bounding box center [362, 17] width 8 height 8
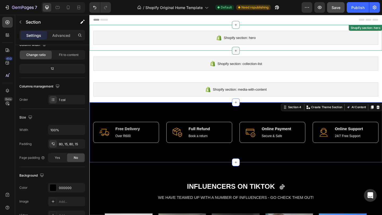
click at [249, 56] on div at bounding box center [248, 54] width 8 height 8
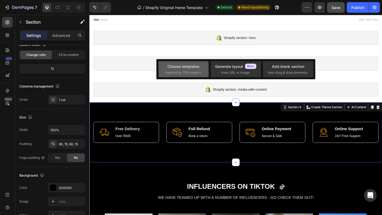
click at [199, 72] on span "inspired by CRO experts" at bounding box center [183, 72] width 36 height 5
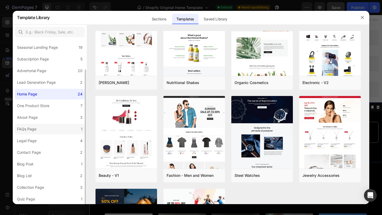
scroll to position [36, 0]
click at [38, 183] on label "Collection Page 3" at bounding box center [50, 187] width 70 height 11
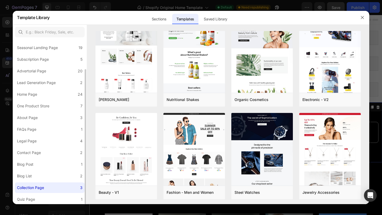
scroll to position [0, 0]
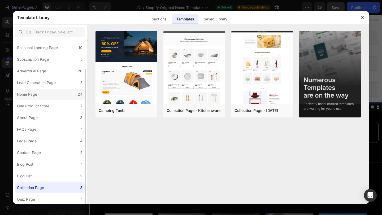
click at [39, 96] on div "Home Page" at bounding box center [28, 94] width 22 height 6
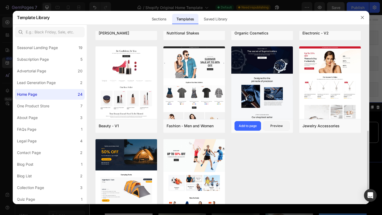
scroll to position [265, 0]
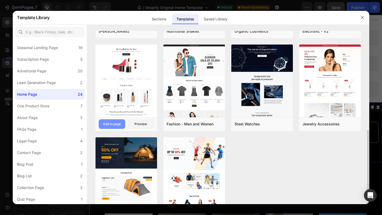
click at [114, 127] on button "Add to page" at bounding box center [112, 124] width 27 height 10
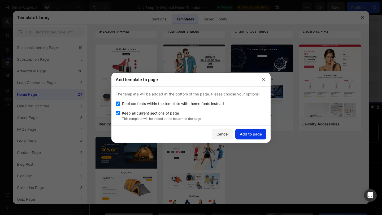
click at [255, 132] on div "Add to page" at bounding box center [251, 134] width 22 height 6
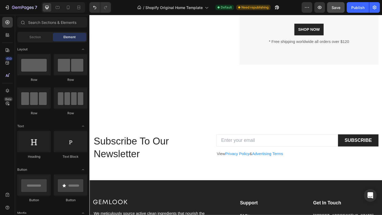
scroll to position [1283, 0]
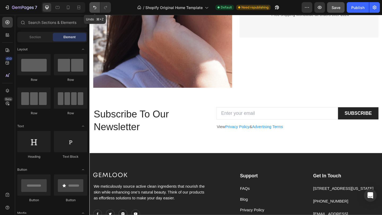
click at [93, 7] on icon "Undo/Redo" at bounding box center [94, 7] width 5 height 5
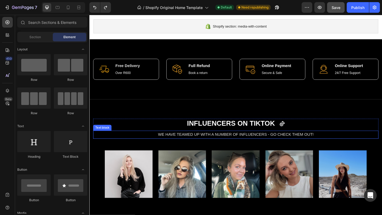
scroll to position [0, 0]
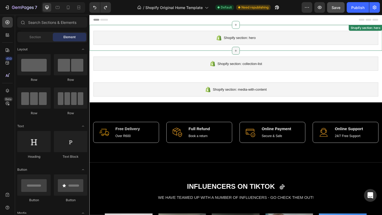
click at [248, 51] on div at bounding box center [248, 54] width 8 height 8
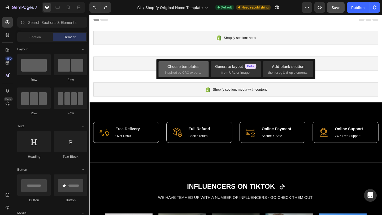
click at [191, 66] on div "Choose templates" at bounding box center [183, 67] width 32 height 6
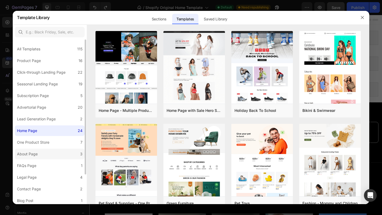
scroll to position [37, 0]
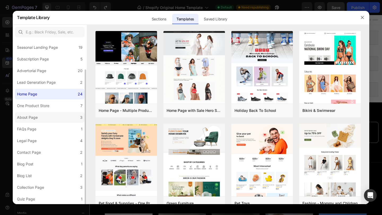
click at [52, 116] on label "About Page 3" at bounding box center [50, 117] width 70 height 11
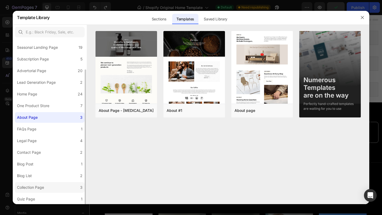
click at [50, 187] on label "Collection Page 3" at bounding box center [50, 187] width 70 height 11
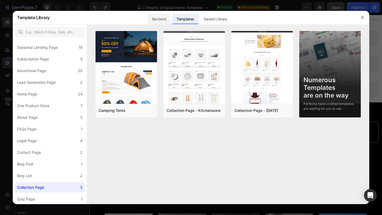
click at [156, 17] on div "Sections" at bounding box center [158, 19] width 23 height 11
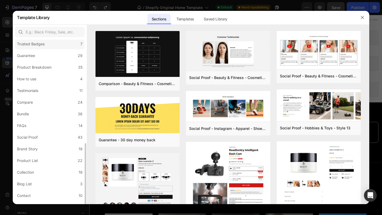
scroll to position [95, 0]
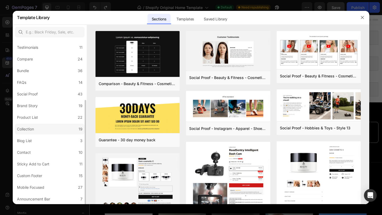
click at [40, 130] on label "Collection 19" at bounding box center [50, 129] width 70 height 11
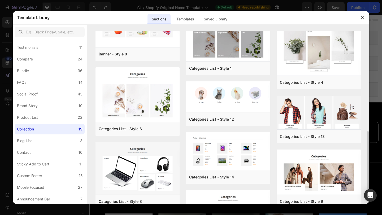
scroll to position [0, 0]
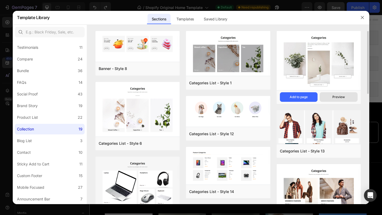
click at [339, 97] on div "Preview" at bounding box center [338, 97] width 12 height 5
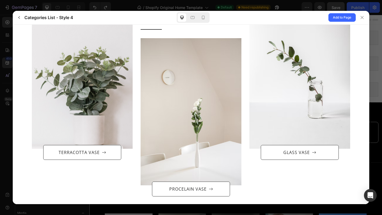
scroll to position [87, 0]
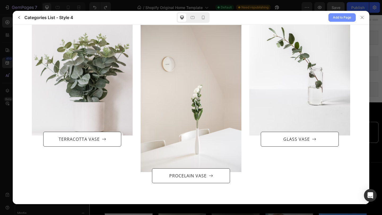
click at [347, 20] on span "Add to Page" at bounding box center [342, 17] width 18 height 6
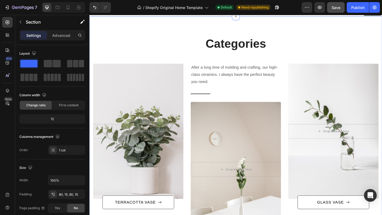
scroll to position [39, 0]
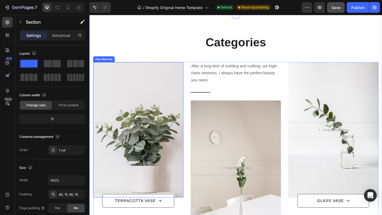
click at [169, 105] on div "Overlay" at bounding box center [142, 139] width 98 height 147
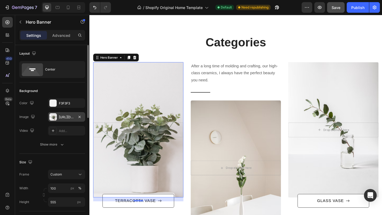
click at [65, 117] on div "https://ucarecdn.com/dcca6014-7e28-44e3-932b-c0267da03b9f/-/format/auto/-/previ…" at bounding box center [66, 117] width 15 height 5
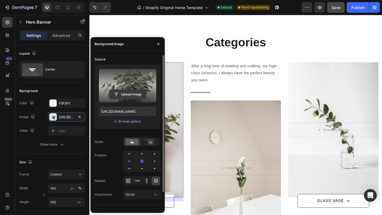
click at [129, 94] on input "file" at bounding box center [127, 94] width 37 height 9
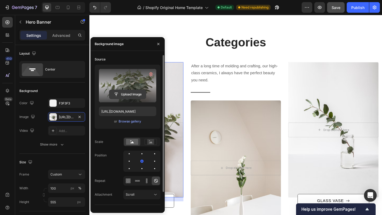
click at [125, 92] on input "file" at bounding box center [127, 94] width 37 height 9
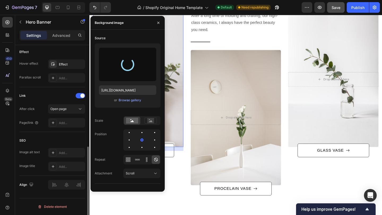
scroll to position [0, 0]
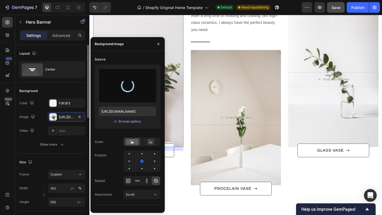
click at [56, 87] on div "Background" at bounding box center [52, 91] width 66 height 8
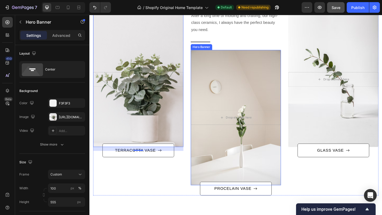
click at [243, 77] on div "Overlay" at bounding box center [248, 126] width 98 height 147
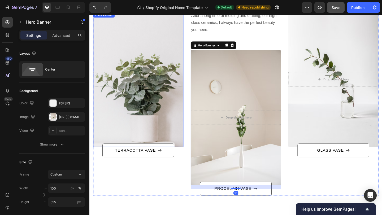
click at [168, 59] on div "Overlay" at bounding box center [142, 84] width 98 height 147
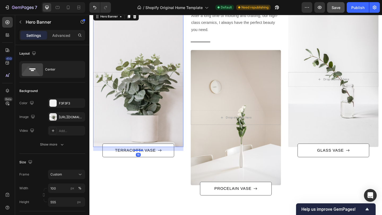
click at [150, 47] on div "Overlay" at bounding box center [142, 84] width 98 height 147
click at [57, 117] on div "https://ucarecdn.com/dcca6014-7e28-44e3-932b-c0267da03b9f/-/format/auto/-/previ…" at bounding box center [66, 117] width 37 height 10
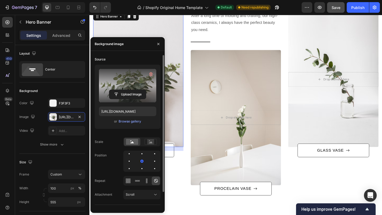
click at [122, 81] on label at bounding box center [127, 85] width 57 height 33
click at [122, 90] on input "file" at bounding box center [127, 94] width 37 height 9
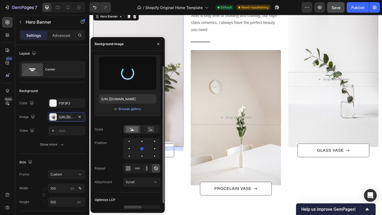
scroll to position [13, 0]
click at [135, 180] on div "Scroll" at bounding box center [139, 181] width 27 height 5
click at [121, 184] on div "Attachment Scroll" at bounding box center [128, 182] width 66 height 10
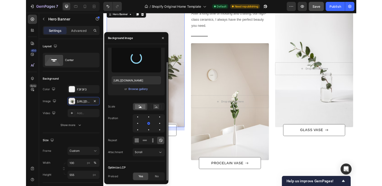
scroll to position [0, 0]
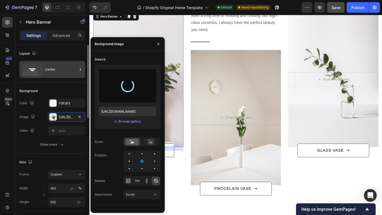
click at [34, 71] on icon at bounding box center [31, 72] width 19 height 13
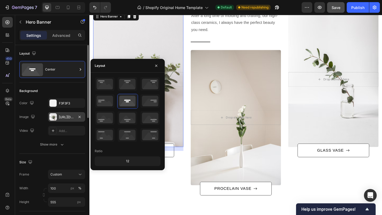
click at [68, 119] on div "https://ucarecdn.com/dcca6014-7e28-44e3-932b-c0267da03b9f/-/format/auto/-/previ…" at bounding box center [66, 117] width 15 height 5
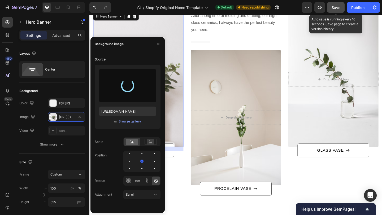
click at [334, 7] on span "Save" at bounding box center [336, 7] width 9 height 5
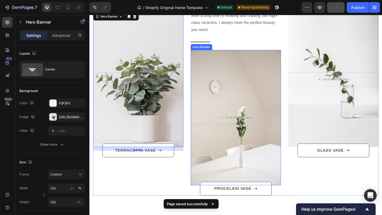
click at [272, 75] on div "Overlay" at bounding box center [248, 126] width 98 height 147
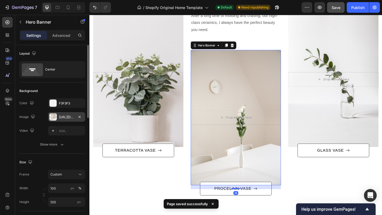
click at [59, 114] on div "https://ucarecdn.com/39d30d44-27ce-4007-ab78-b1ec6962c9eb/-/format/auto/-/previ…" at bounding box center [66, 117] width 37 height 10
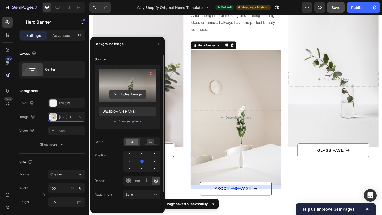
click at [130, 92] on input "file" at bounding box center [127, 94] width 37 height 9
type input "C:\fakepath\IMG_3029.HEIC"
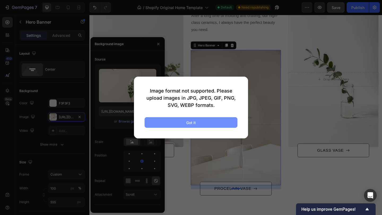
click at [213, 122] on button "Got it" at bounding box center [191, 122] width 93 height 11
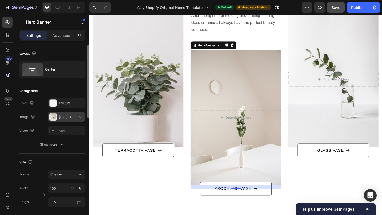
click at [63, 120] on div "https://ucarecdn.com/39d30d44-27ce-4007-ab78-b1ec6962c9eb/-/format/auto/-/previ…" at bounding box center [66, 117] width 37 height 10
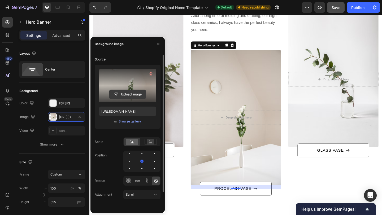
click at [132, 95] on input "file" at bounding box center [127, 94] width 37 height 9
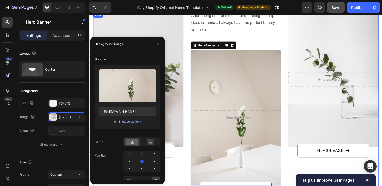
click at [197, 151] on div "After a long time of molding and crafting, our high-class ceramics, I always ha…" at bounding box center [248, 111] width 310 height 200
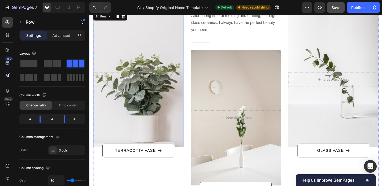
click at [159, 110] on div "Overlay" at bounding box center [142, 84] width 98 height 147
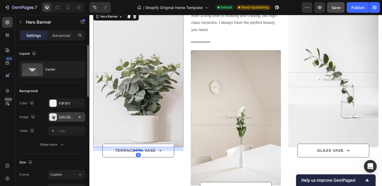
click at [63, 119] on div "https://ucarecdn.com/dcca6014-7e28-44e3-932b-c0267da03b9f/-/format/auto/-/previ…" at bounding box center [66, 117] width 15 height 5
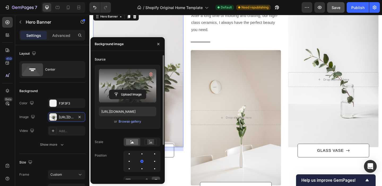
click at [127, 83] on label at bounding box center [127, 85] width 57 height 33
click at [127, 90] on input "file" at bounding box center [127, 94] width 37 height 9
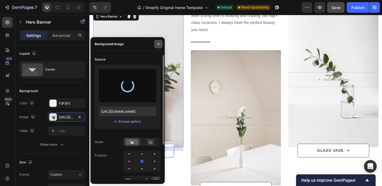
click at [159, 44] on icon "button" at bounding box center [158, 44] width 4 height 4
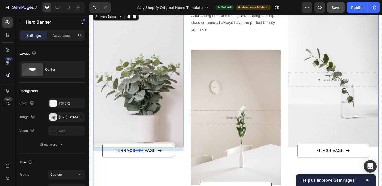
click at [139, 174] on div "After a long time of molding and crafting, our high-class ceramics, I always ha…" at bounding box center [142, 111] width 98 height 200
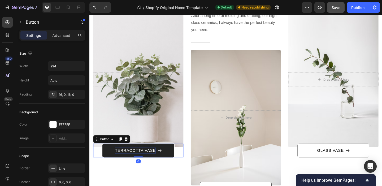
click at [143, 164] on div "TERRACOTTA VASE" at bounding box center [139, 162] width 44 height 6
click at [133, 161] on div "TERRACOTTA VASE" at bounding box center [139, 162] width 44 height 6
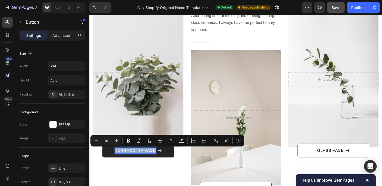
drag, startPoint x: 161, startPoint y: 162, endPoint x: 118, endPoint y: 164, distance: 43.0
click at [118, 164] on p "TERRACOTTA VASE" at bounding box center [139, 162] width 44 height 6
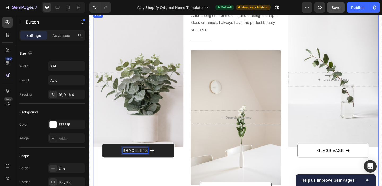
click at [159, 172] on div "After a long time of molding and crafting, our high-class ceramics, I always ha…" at bounding box center [142, 111] width 98 height 200
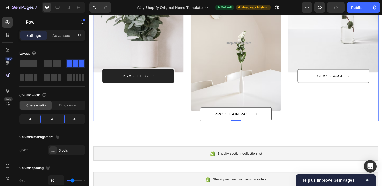
scroll to position [179, 0]
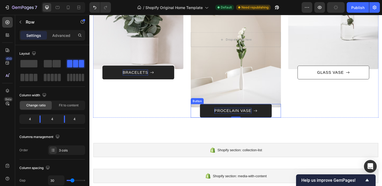
click at [261, 119] on div "PROCELAIN VASE" at bounding box center [245, 119] width 40 height 6
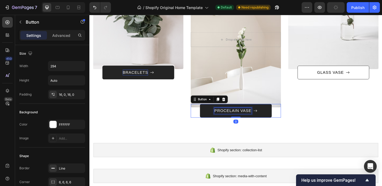
click at [261, 119] on div "PROCELAIN VASE" at bounding box center [245, 119] width 40 height 6
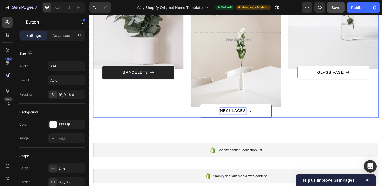
click at [377, 119] on div "After a long time of molding and crafting, our high-class ceramics, I always ha…" at bounding box center [355, 27] width 98 height 200
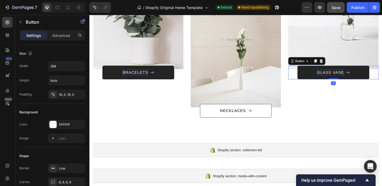
click at [359, 76] on div "GLASS VASE" at bounding box center [351, 77] width 29 height 6
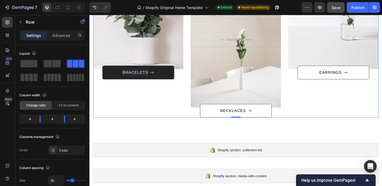
click at [382, 117] on div "After a long time of molding and crafting, our high-class ceramics, I always ha…" at bounding box center [355, 27] width 98 height 200
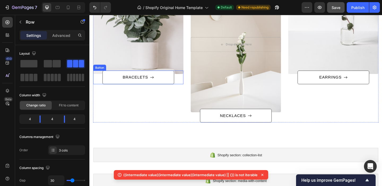
scroll to position [172, 0]
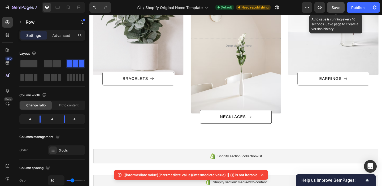
click at [337, 3] on button "Save" at bounding box center [336, 7] width 18 height 11
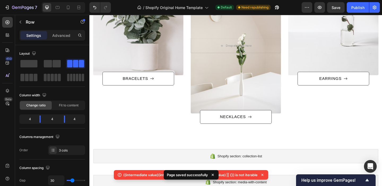
click at [214, 173] on icon at bounding box center [212, 174] width 5 height 5
click at [262, 175] on icon at bounding box center [262, 175] width 2 height 2
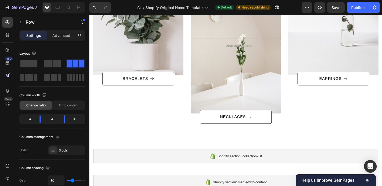
click at [304, 102] on div "After a long time of molding and crafting, our high-class ceramics, I always ha…" at bounding box center [248, 33] width 310 height 200
click at [30, 76] on span at bounding box center [31, 77] width 4 height 7
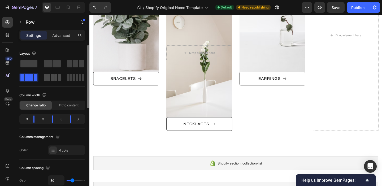
click at [50, 79] on span at bounding box center [48, 77] width 3 height 7
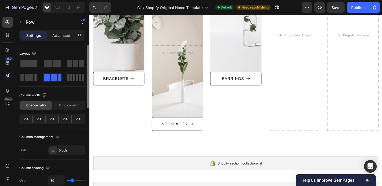
click at [69, 78] on span at bounding box center [68, 77] width 2 height 7
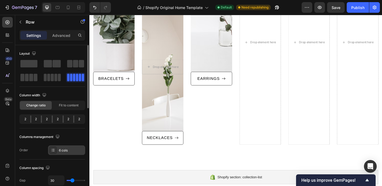
click at [52, 150] on icon at bounding box center [53, 150] width 4 height 4
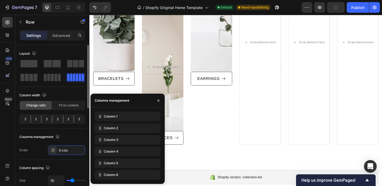
click at [37, 146] on div "Order 6 cols" at bounding box center [52, 150] width 66 height 10
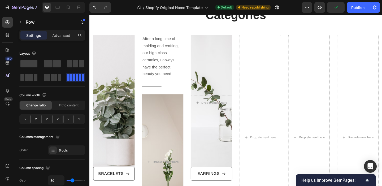
scroll to position [70, 0]
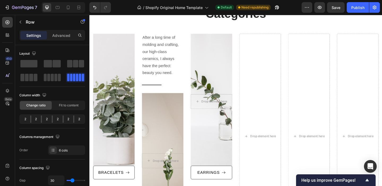
click at [194, 37] on div "After a long time of molding and crafting, our high-class ceramics, I always ha…" at bounding box center [248, 146] width 310 height 223
click at [191, 47] on div "After a long time of molding and crafting, our high-class ceramics, I always ha…" at bounding box center [168, 58] width 45 height 47
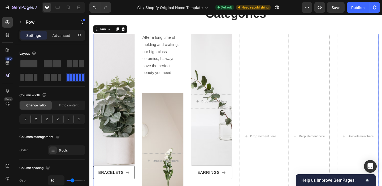
click at [194, 36] on div "After a long time of molding and crafting, our high-class ceramics, I always ha…" at bounding box center [248, 146] width 310 height 223
click at [125, 29] on icon at bounding box center [125, 30] width 3 height 4
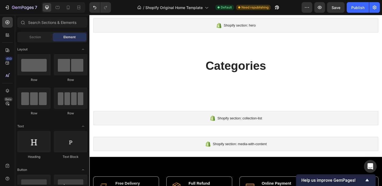
scroll to position [0, 0]
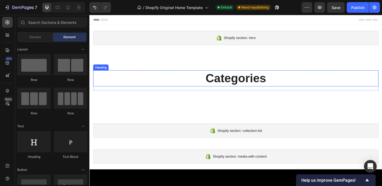
click at [259, 89] on p "Categories" at bounding box center [248, 84] width 309 height 16
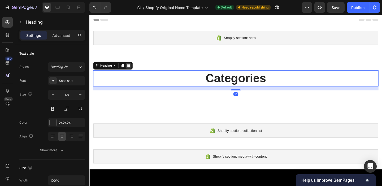
click at [129, 71] on div at bounding box center [132, 70] width 6 height 6
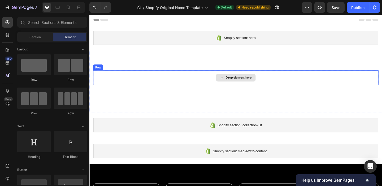
click at [148, 76] on div "Drop element here" at bounding box center [248, 83] width 310 height 16
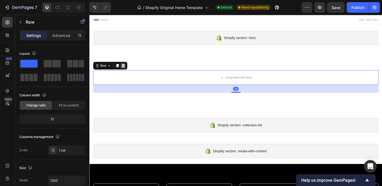
click at [125, 71] on icon at bounding box center [125, 70] width 3 height 4
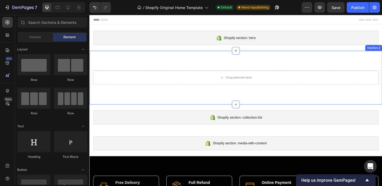
click at [228, 60] on div "Drop element here Section 2" at bounding box center [248, 83] width 318 height 58
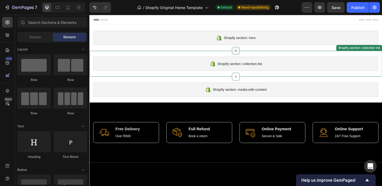
click at [246, 52] on div at bounding box center [248, 54] width 8 height 8
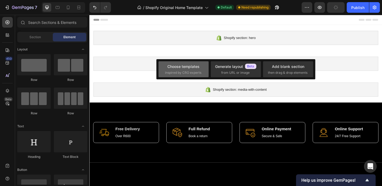
click at [174, 69] on div "Choose templates" at bounding box center [183, 67] width 32 height 6
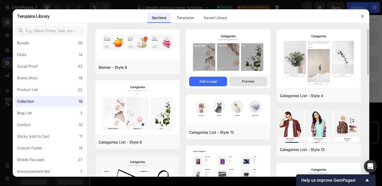
click at [259, 82] on button "Preview" at bounding box center [248, 82] width 38 height 10
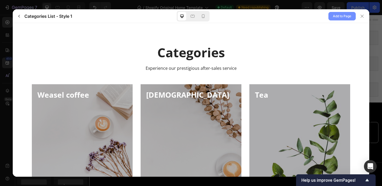
click at [347, 15] on span "Add to Page" at bounding box center [342, 16] width 18 height 6
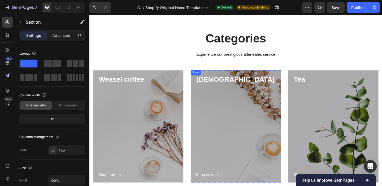
scroll to position [42, 0]
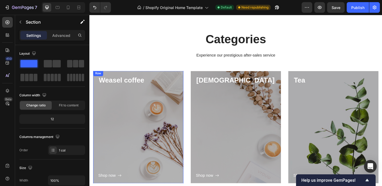
click at [145, 127] on div "Shop now Button" at bounding box center [142, 143] width 87 height 102
click at [117, 94] on div "Shop now Button" at bounding box center [142, 143] width 87 height 102
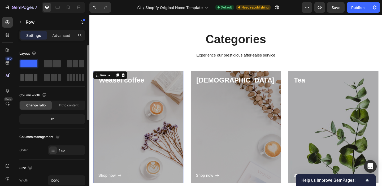
click at [34, 73] on div at bounding box center [28, 78] width 19 height 10
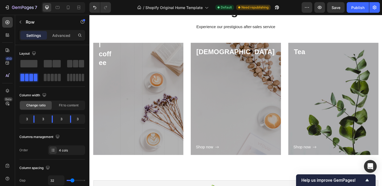
scroll to position [73, 0]
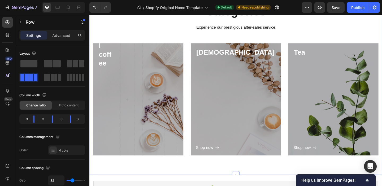
click at [181, 183] on div "Categories Heading Experience our prestigious after-sales service Text block Ro…" at bounding box center [248, 85] width 318 height 208
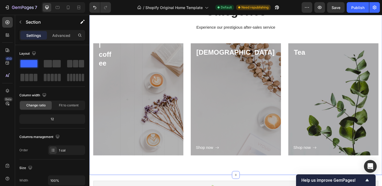
click at [181, 183] on div "Categories Heading Experience our prestigious after-sales service Text block Ro…" at bounding box center [248, 85] width 318 height 208
click at [29, 80] on span at bounding box center [31, 77] width 4 height 7
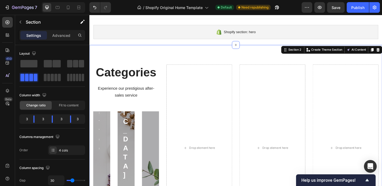
scroll to position [0, 0]
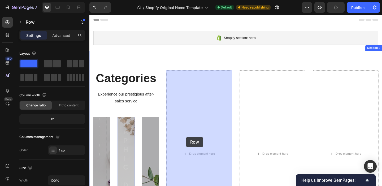
drag, startPoint x: 133, startPoint y: 148, endPoint x: 194, endPoint y: 147, distance: 61.5
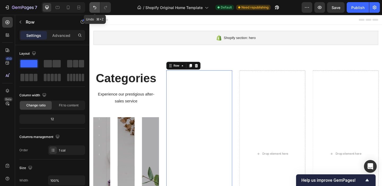
click at [96, 8] on icon "Undo/Redo" at bounding box center [94, 7] width 3 height 3
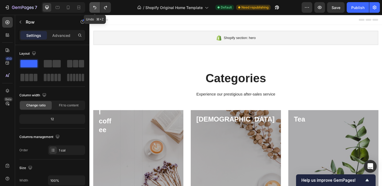
click at [94, 7] on icon "Undo/Redo" at bounding box center [94, 7] width 5 height 5
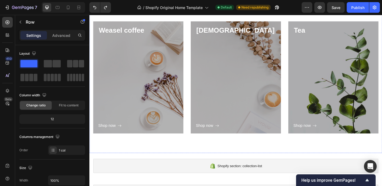
scroll to position [103, 0]
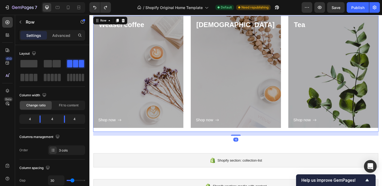
click at [227, 141] on div "Capuchino Heading Shop now Button Row Hero Banner" at bounding box center [248, 79] width 98 height 126
click at [250, 138] on div "Capuchino Heading Shop now Button Row Hero Banner" at bounding box center [248, 79] width 98 height 126
click at [195, 137] on div "Weasel coffee Heading Shop now Button Row Hero Banner Capuchino Heading Shop no…" at bounding box center [248, 79] width 310 height 126
click at [27, 80] on span at bounding box center [27, 77] width 4 height 7
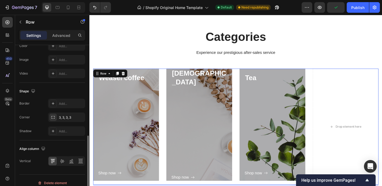
scroll to position [228, 0]
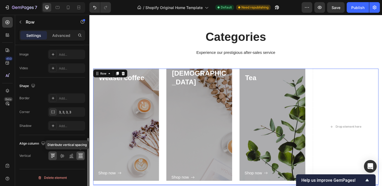
click at [80, 158] on div at bounding box center [80, 155] width 8 height 8
click at [50, 156] on icon at bounding box center [52, 155] width 5 height 5
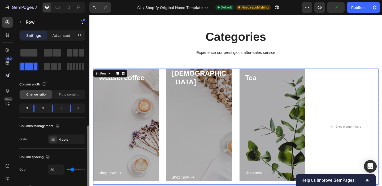
scroll to position [0, 0]
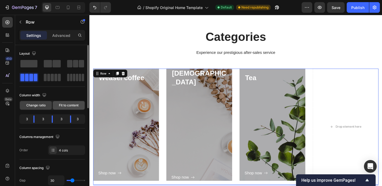
click at [65, 104] on span "Fit to content" at bounding box center [69, 105] width 20 height 5
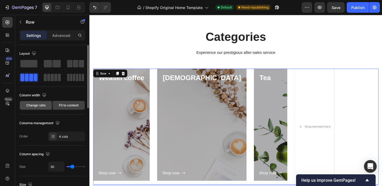
click at [36, 105] on span "Change ratio" at bounding box center [35, 105] width 19 height 5
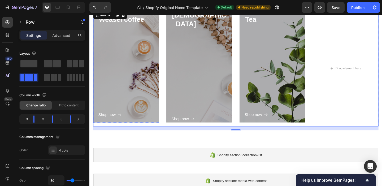
scroll to position [109, 0]
click at [75, 78] on span at bounding box center [74, 77] width 2 height 7
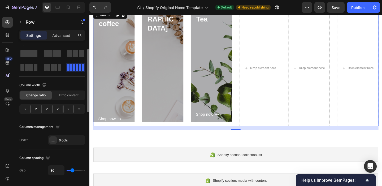
scroll to position [11, 0]
click at [37, 111] on div "2" at bounding box center [36, 108] width 10 height 7
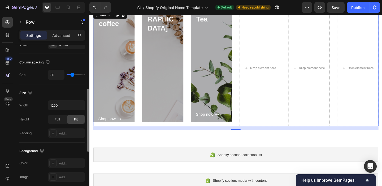
scroll to position [106, 0]
click at [57, 118] on span "Full" at bounding box center [57, 118] width 5 height 5
click at [79, 119] on div "Fit" at bounding box center [76, 119] width 18 height 8
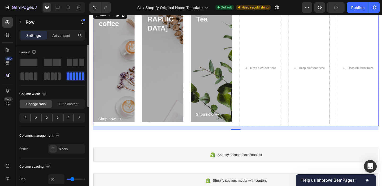
scroll to position [0, 0]
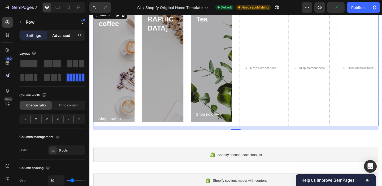
click at [61, 36] on p "Advanced" at bounding box center [61, 36] width 18 height 6
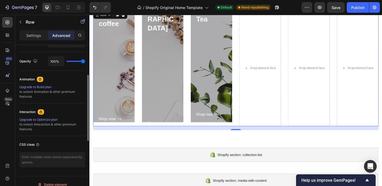
scroll to position [155, 0]
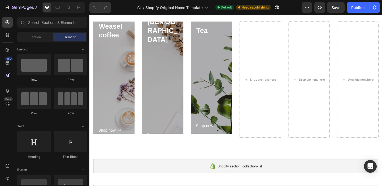
scroll to position [97, 0]
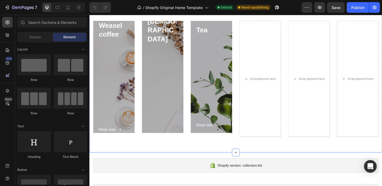
click at [138, 160] on div "Categories Heading Experience our prestigious after-sales service Text block Ro…" at bounding box center [248, 61] width 318 height 208
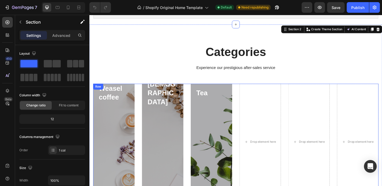
scroll to position [28, 0]
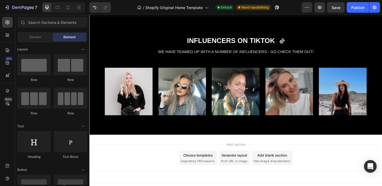
scroll to position [167, 0]
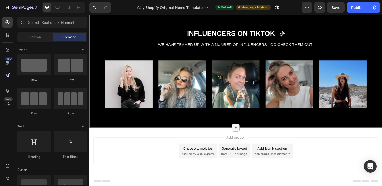
click at [248, 136] on icon at bounding box center [248, 137] width 4 height 4
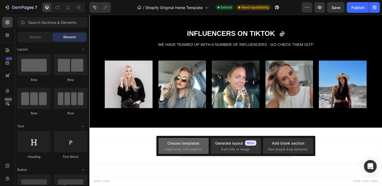
click at [185, 145] on div "Choose templates" at bounding box center [183, 143] width 32 height 6
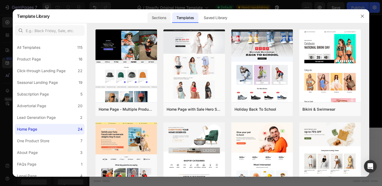
click at [158, 19] on div "Sections" at bounding box center [158, 17] width 23 height 11
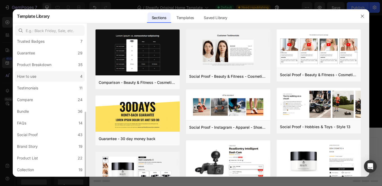
scroll to position [121, 0]
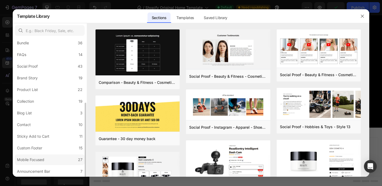
click at [55, 159] on label "Mobile Focused 27" at bounding box center [50, 159] width 70 height 11
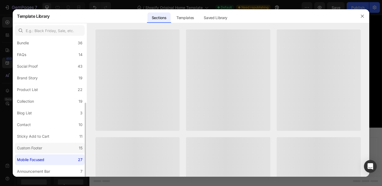
click at [56, 148] on label "Custom Footer 15" at bounding box center [50, 148] width 70 height 11
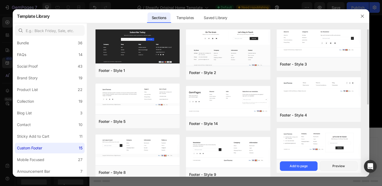
scroll to position [0, 0]
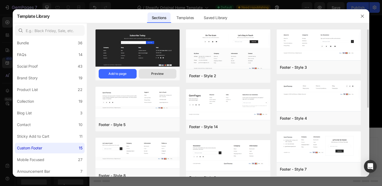
click at [155, 75] on div "Preview" at bounding box center [157, 73] width 12 height 5
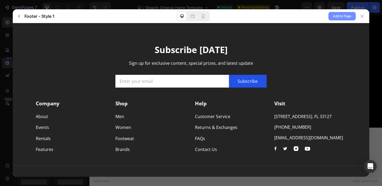
click at [345, 16] on span "Add to Page" at bounding box center [342, 16] width 18 height 6
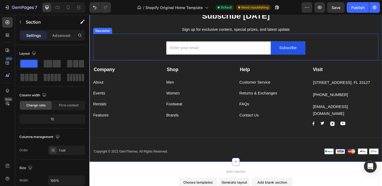
scroll to position [316, 0]
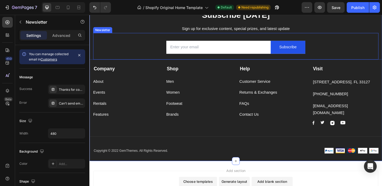
click at [120, 38] on div "Email Field Subscribe Submit Button Row Newsletter" at bounding box center [248, 48] width 310 height 29
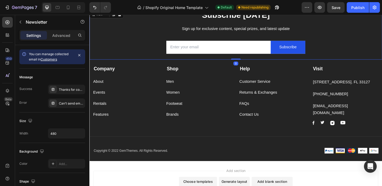
click at [148, 22] on div "Subscribe Today Heading Sign up for exclusive content, special prizes, and late…" at bounding box center [248, 36] width 310 height 54
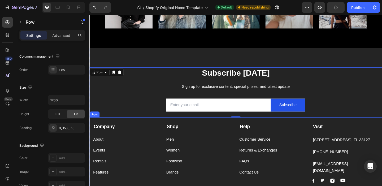
scroll to position [253, 0]
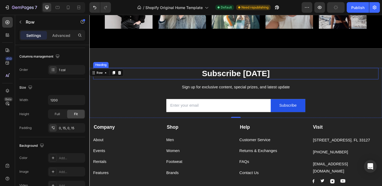
click at [260, 77] on p "Subscribe Today" at bounding box center [248, 78] width 309 height 11
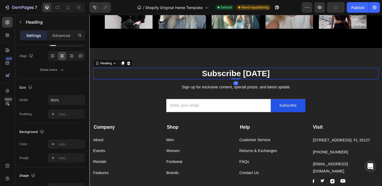
click at [260, 77] on p "Subscribe Today" at bounding box center [248, 78] width 309 height 11
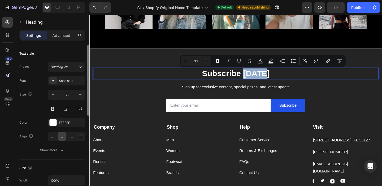
click at [287, 80] on p "Subscribe Today" at bounding box center [248, 78] width 309 height 11
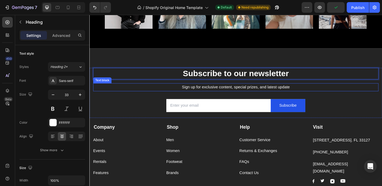
click at [334, 94] on p "Sign up for exclusive content, special prizes, and latest update" at bounding box center [248, 94] width 309 height 8
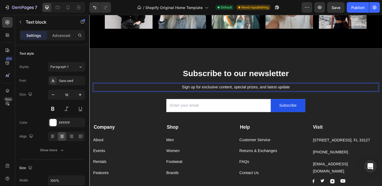
click at [317, 95] on p "Sign up for exclusive content, special prizes, and latest update" at bounding box center [248, 94] width 309 height 8
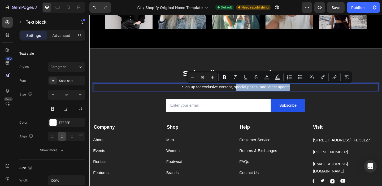
drag, startPoint x: 311, startPoint y: 95, endPoint x: 249, endPoint y: 94, distance: 62.1
click at [249, 94] on p "Sign up for exclusive content, special prizes, and latest update" at bounding box center [248, 94] width 309 height 8
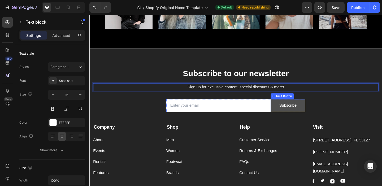
click at [320, 115] on button "Subscribe" at bounding box center [305, 113] width 38 height 14
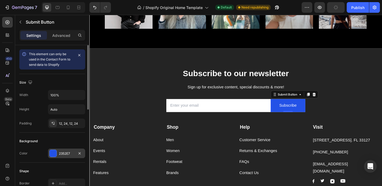
click at [56, 155] on div at bounding box center [53, 153] width 7 height 7
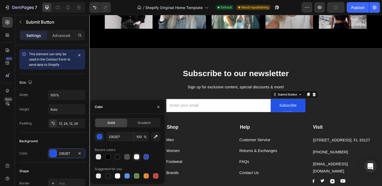
click at [138, 156] on div at bounding box center [136, 156] width 5 height 5
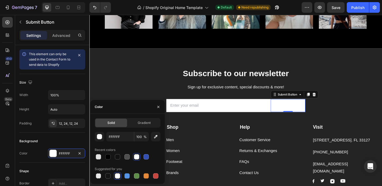
click at [135, 158] on div at bounding box center [136, 156] width 5 height 5
click at [103, 137] on button "button" at bounding box center [100, 137] width 10 height 10
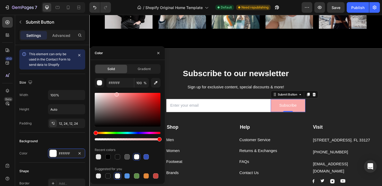
drag, startPoint x: 135, startPoint y: 105, endPoint x: 116, endPoint y: 93, distance: 22.4
click at [116, 93] on div at bounding box center [128, 110] width 66 height 34
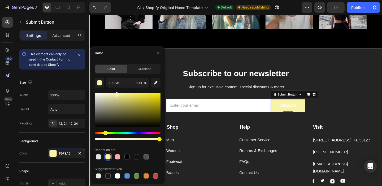
drag, startPoint x: 96, startPoint y: 133, endPoint x: 105, endPoint y: 132, distance: 8.8
click at [105, 132] on div "Hue" at bounding box center [105, 133] width 4 height 4
drag, startPoint x: 116, startPoint y: 102, endPoint x: 108, endPoint y: 102, distance: 7.2
click at [108, 102] on div at bounding box center [128, 110] width 66 height 34
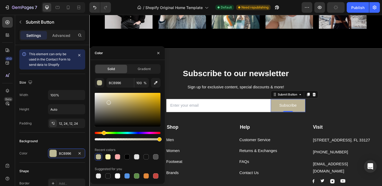
click at [103, 132] on div "Hue" at bounding box center [104, 133] width 4 height 4
click at [109, 100] on div at bounding box center [128, 110] width 66 height 34
click at [106, 100] on div at bounding box center [128, 110] width 66 height 34
click at [117, 98] on div at bounding box center [128, 110] width 66 height 34
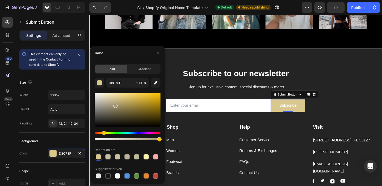
click at [115, 105] on div at bounding box center [128, 110] width 66 height 34
click at [114, 102] on div at bounding box center [128, 110] width 66 height 34
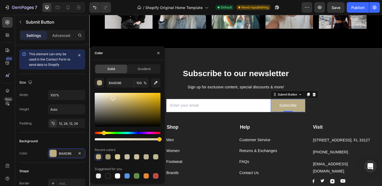
click at [112, 97] on div at bounding box center [128, 110] width 66 height 34
type input "DBCDA0"
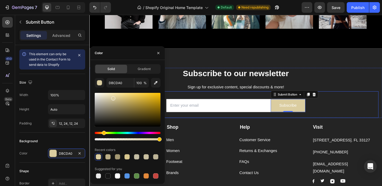
click at [358, 113] on div "Email Field Subscribe Submit Button 0 Row Newsletter" at bounding box center [248, 112] width 310 height 29
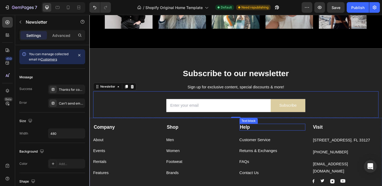
scroll to position [290, 0]
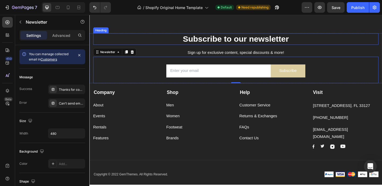
click at [173, 42] on p "Subscribe to our newsletter" at bounding box center [248, 40] width 309 height 11
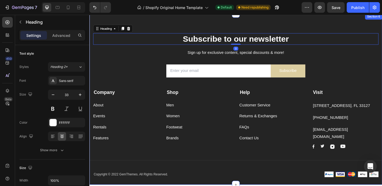
click at [164, 30] on div "Subscribe to our newsletter Heading 0 Sign up for exclusive content, special di…" at bounding box center [248, 107] width 318 height 186
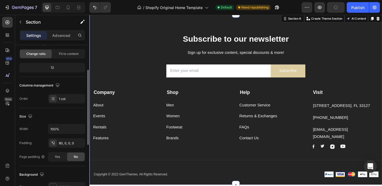
scroll to position [168, 0]
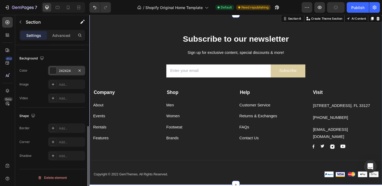
click at [52, 71] on div at bounding box center [53, 70] width 7 height 7
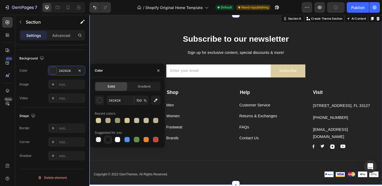
click at [108, 139] on div at bounding box center [107, 139] width 5 height 5
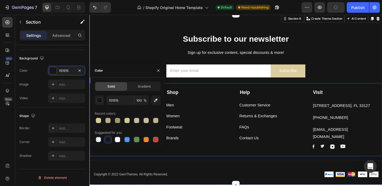
scroll to position [256, 0]
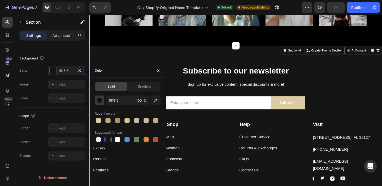
click at [98, 102] on div "button" at bounding box center [99, 100] width 5 height 5
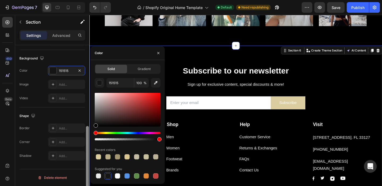
drag, startPoint x: 96, startPoint y: 125, endPoint x: 88, endPoint y: 136, distance: 13.3
click at [88, 136] on div "450 Beta Sections(15) Elements(83) Section Element Hero Section Product Detail …" at bounding box center [44, 100] width 89 height 171
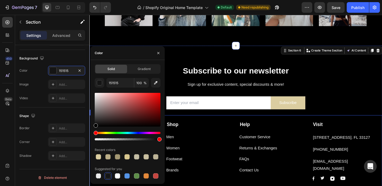
type input "000000"
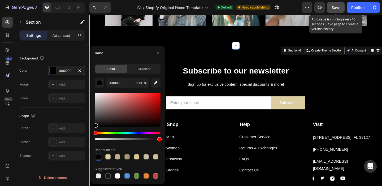
click at [341, 7] on button "Save" at bounding box center [336, 7] width 18 height 11
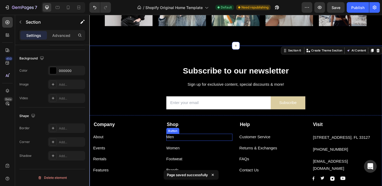
click at [190, 146] on div "Men Button" at bounding box center [209, 148] width 72 height 8
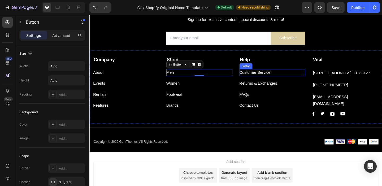
scroll to position [345, 0]
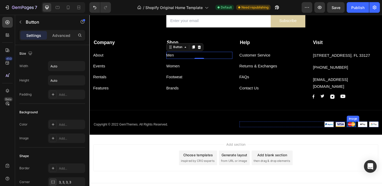
click at [378, 131] on img at bounding box center [374, 134] width 10 height 6
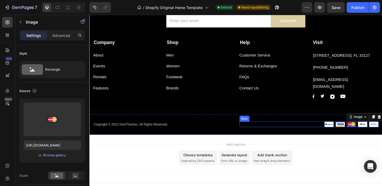
click at [333, 131] on div "Image Image Image 0 Image Image Row" at bounding box center [328, 134] width 151 height 6
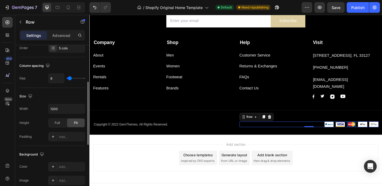
scroll to position [89, 0]
click at [56, 123] on span "Full" at bounding box center [57, 122] width 5 height 5
click at [65, 130] on div "Width 1200 Height Full Fit Padding Add..." at bounding box center [52, 122] width 66 height 38
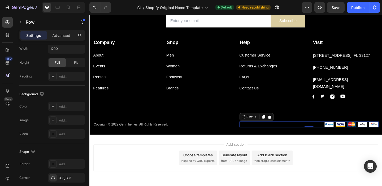
scroll to position [0, 0]
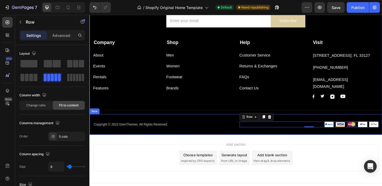
click at [206, 123] on div "Copyright © 2022 GemThemes. All Rights Reserved. Text block Image Image Image I…" at bounding box center [248, 134] width 318 height 22
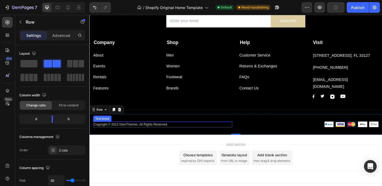
click at [171, 131] on p "Copyright © 2022 GemThemes. All Rights Reserved." at bounding box center [169, 133] width 150 height 5
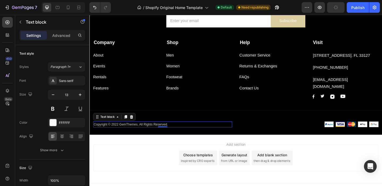
click at [141, 131] on p "Copyright © 2022 GemThemes. All Rights Reserved." at bounding box center [169, 133] width 150 height 5
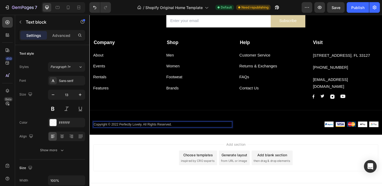
click at [144, 162] on div "Add section Choose templates inspired by CRO experts Generate layout from URL o…" at bounding box center [249, 170] width 310 height 29
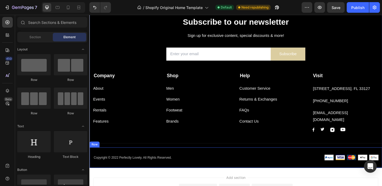
scroll to position [308, 0]
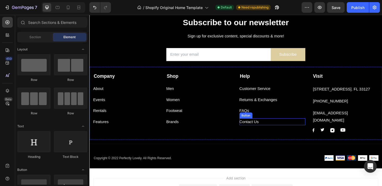
click at [278, 130] on div "Contact Us Button" at bounding box center [289, 131] width 72 height 8
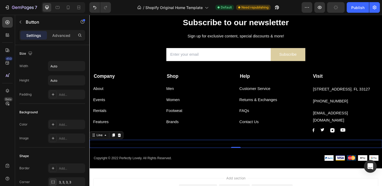
click at [296, 151] on div "Title Line 0" at bounding box center [248, 155] width 318 height 9
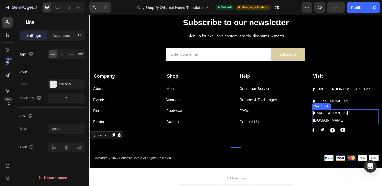
click at [346, 125] on p "support@gmail.com" at bounding box center [367, 125] width 71 height 15
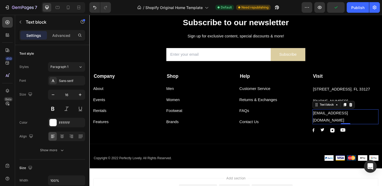
click at [346, 125] on p "support@gmail.com" at bounding box center [367, 125] width 71 height 15
click at [375, 123] on p "support@gmail.com" at bounding box center [367, 125] width 71 height 15
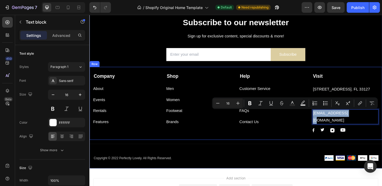
drag, startPoint x: 373, startPoint y: 122, endPoint x: 331, endPoint y: 125, distance: 42.3
click at [331, 125] on div "Company Text block About Button Events Button Rentals Button Features Button Sh…" at bounding box center [248, 111] width 318 height 80
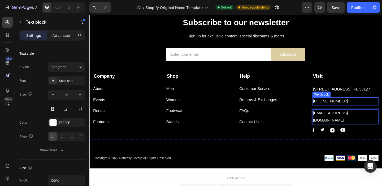
click at [360, 108] on p "999-999-999" at bounding box center [367, 109] width 71 height 8
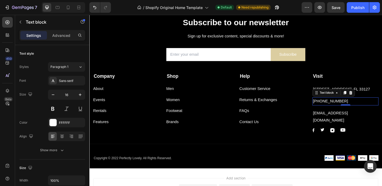
click at [360, 108] on p "999-999-999" at bounding box center [367, 109] width 71 height 8
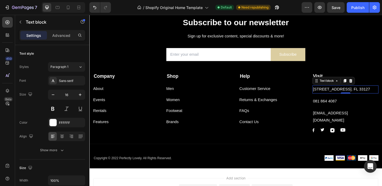
click at [382, 96] on p "261 NW 26th Street Miami. FL 33127" at bounding box center [367, 96] width 71 height 8
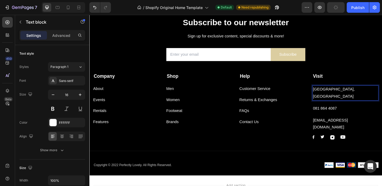
click at [365, 97] on p "East London, SOuth Africa" at bounding box center [367, 99] width 71 height 15
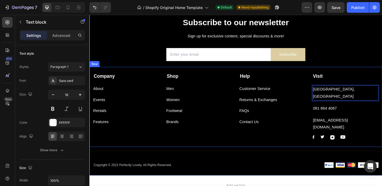
click at [312, 138] on div "Company Text block About Button Events Button Rentals Button Features Button Sh…" at bounding box center [248, 114] width 318 height 87
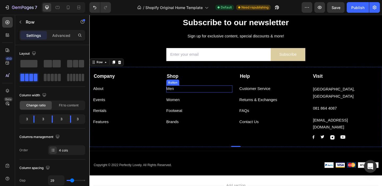
click at [195, 94] on div "Men Button" at bounding box center [209, 96] width 72 height 8
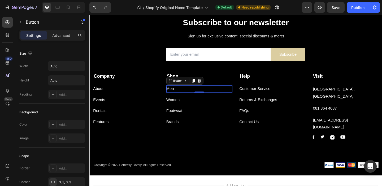
click at [195, 94] on div "Men Button 0" at bounding box center [209, 96] width 72 height 8
click at [179, 95] on div "Men" at bounding box center [177, 96] width 8 height 8
click at [179, 95] on p "Men" at bounding box center [177, 96] width 8 height 8
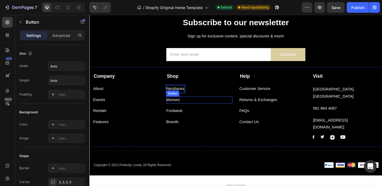
click at [179, 108] on div "Women" at bounding box center [180, 107] width 15 height 8
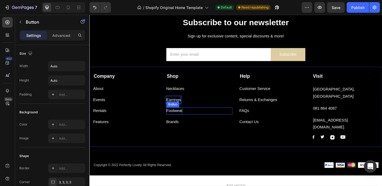
click at [179, 119] on div "Footweat" at bounding box center [182, 119] width 18 height 8
click at [176, 119] on p "RIngs" at bounding box center [178, 119] width 11 height 8
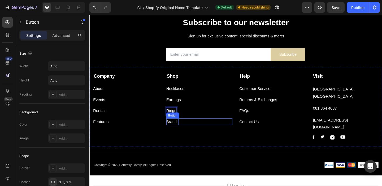
click at [179, 132] on div "Brands" at bounding box center [180, 131] width 14 height 8
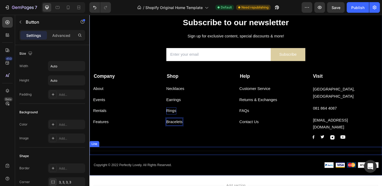
click at [195, 140] on div "Company Text block About Button Events Button Rentals Button Features Button Sh…" at bounding box center [248, 114] width 318 height 87
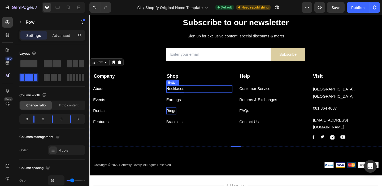
click at [180, 94] on p "Necklaces" at bounding box center [183, 96] width 20 height 8
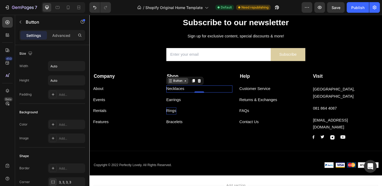
click at [188, 87] on div "Button" at bounding box center [186, 86] width 12 height 5
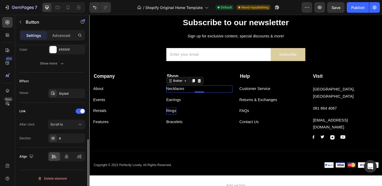
scroll to position [252, 0]
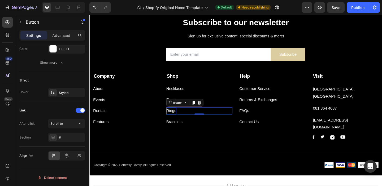
click at [210, 121] on div "Rings Button 0" at bounding box center [209, 119] width 72 height 8
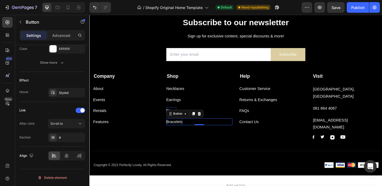
click at [182, 131] on p "Bracelets" at bounding box center [182, 131] width 18 height 8
click at [219, 130] on div "Bracelets Button 0" at bounding box center [209, 131] width 72 height 8
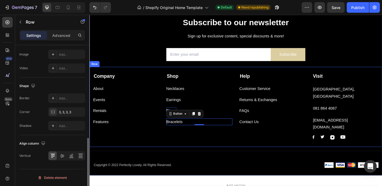
click at [227, 112] on div "Rings Button" at bounding box center [209, 117] width 72 height 12
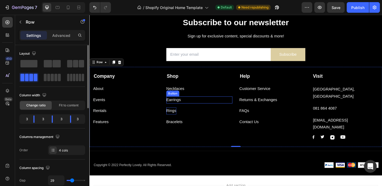
click at [225, 105] on div "Earrings Button" at bounding box center [209, 107] width 72 height 8
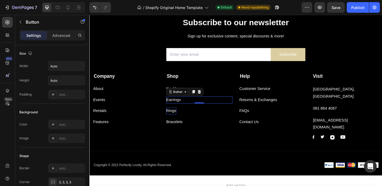
click at [59, 40] on div "Settings Advanced" at bounding box center [52, 35] width 66 height 11
click at [61, 32] on div "Advanced" at bounding box center [61, 35] width 27 height 8
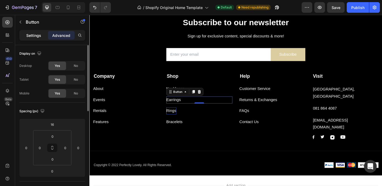
click at [34, 36] on p "Settings" at bounding box center [33, 36] width 15 height 6
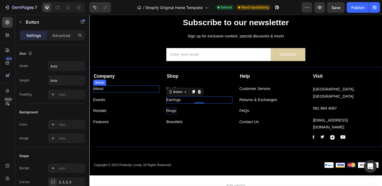
click at [123, 96] on div "About Button" at bounding box center [129, 96] width 72 height 8
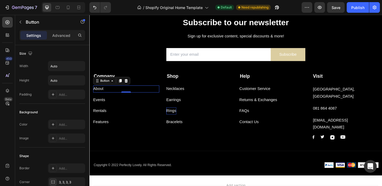
click at [119, 96] on div "About Button 0" at bounding box center [129, 96] width 72 height 8
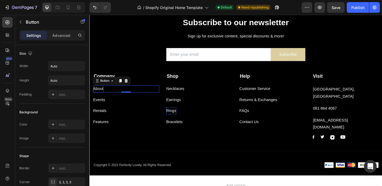
click at [103, 96] on div "About" at bounding box center [98, 96] width 11 height 8
click at [103, 96] on p "About" at bounding box center [98, 96] width 11 height 8
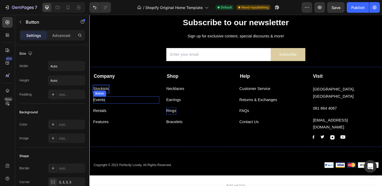
click at [99, 109] on div "Events" at bounding box center [99, 107] width 13 height 8
click at [101, 107] on div "Events" at bounding box center [99, 107] width 13 height 8
click at [101, 108] on p "Events" at bounding box center [99, 107] width 13 height 8
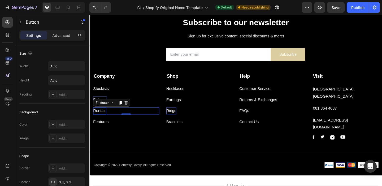
click at [102, 120] on div "Rentals" at bounding box center [100, 119] width 14 height 8
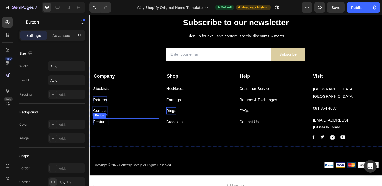
click at [104, 130] on div "Features" at bounding box center [101, 131] width 17 height 8
click at [118, 131] on div "Features Button 0" at bounding box center [129, 131] width 72 height 8
click at [130, 124] on icon at bounding box center [129, 122] width 3 height 4
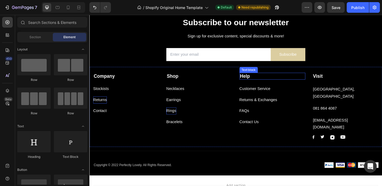
click at [262, 81] on strong "Help" at bounding box center [258, 82] width 11 height 6
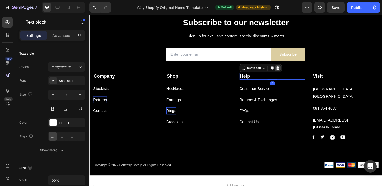
click at [294, 72] on icon at bounding box center [293, 73] width 3 height 4
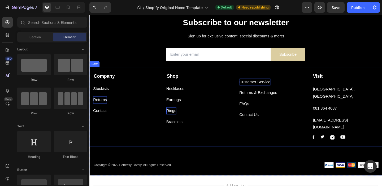
click at [283, 90] on div "Customer Service" at bounding box center [270, 88] width 34 height 8
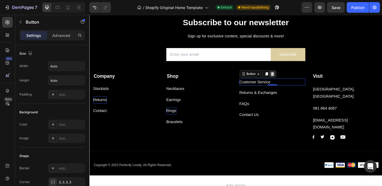
click at [289, 78] on icon at bounding box center [287, 79] width 3 height 4
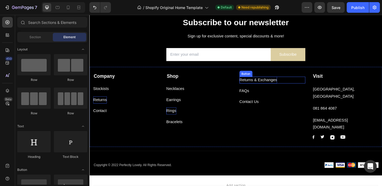
click at [290, 85] on div "Returns & Exchanges" at bounding box center [273, 86] width 41 height 8
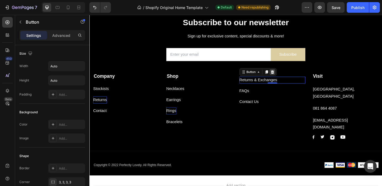
click at [289, 77] on icon at bounding box center [287, 77] width 3 height 4
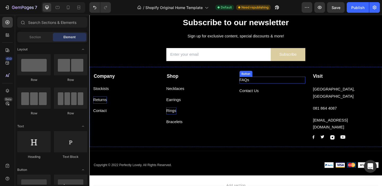
click at [267, 87] on div "FAQs Button" at bounding box center [289, 86] width 72 height 8
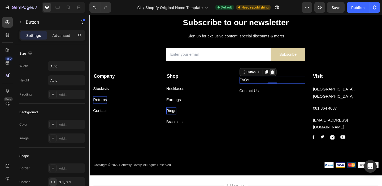
click at [288, 78] on icon at bounding box center [287, 77] width 3 height 4
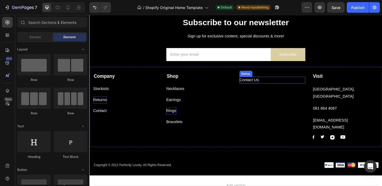
click at [266, 87] on div "Contact Us" at bounding box center [263, 86] width 21 height 8
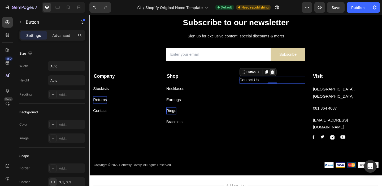
click at [289, 77] on icon at bounding box center [288, 77] width 4 height 4
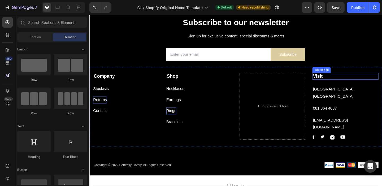
click at [367, 80] on p "Visit" at bounding box center [367, 81] width 71 height 7
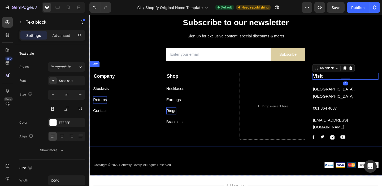
click at [382, 117] on div "Visit Text block 0 East London, South Africa Text block 081 864 4087 Text block…" at bounding box center [368, 114] width 72 height 73
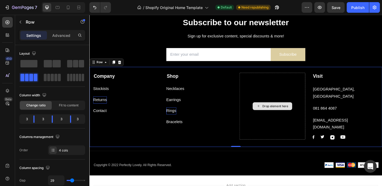
click at [298, 125] on div "Drop element here" at bounding box center [289, 114] width 72 height 73
click at [259, 90] on div "Drop element here" at bounding box center [289, 114] width 72 height 73
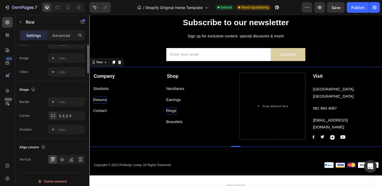
scroll to position [228, 0]
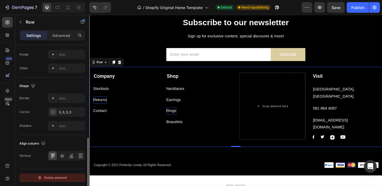
click at [58, 181] on button "Delete element" at bounding box center [52, 177] width 66 height 8
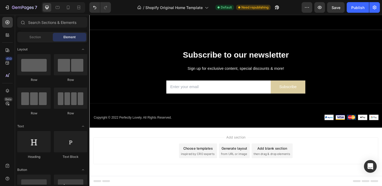
scroll to position [273, 0]
click at [92, 8] on button "Undo/Redo" at bounding box center [94, 7] width 11 height 11
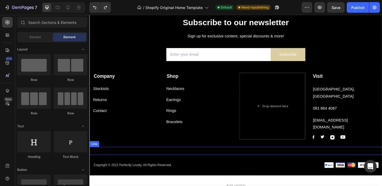
click at [227, 158] on div "Title Line" at bounding box center [248, 162] width 318 height 9
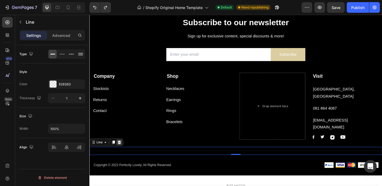
click at [122, 151] on icon at bounding box center [121, 153] width 3 height 4
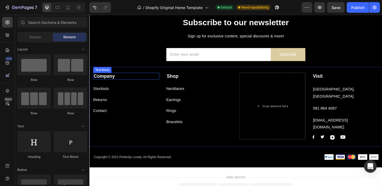
click at [107, 81] on strong "Company" at bounding box center [105, 82] width 23 height 6
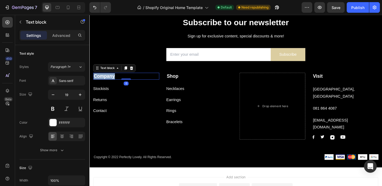
click at [107, 81] on strong "Company" at bounding box center [105, 82] width 23 height 6
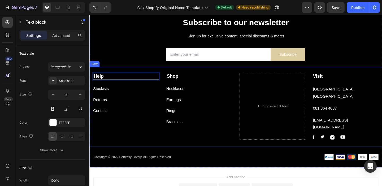
click at [150, 138] on div "Help Text block 0 Stockists Button Returns Button Contact Button Shop Text bloc…" at bounding box center [248, 114] width 318 height 87
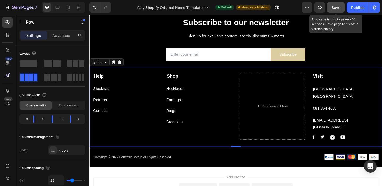
click at [336, 10] on div "Save" at bounding box center [336, 8] width 9 height 6
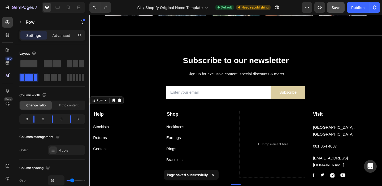
scroll to position [266, 0]
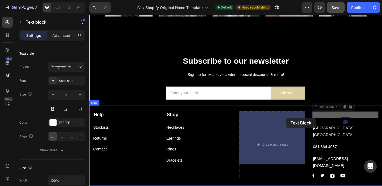
drag, startPoint x: 350, startPoint y: 124, endPoint x: 303, endPoint y: 127, distance: 46.7
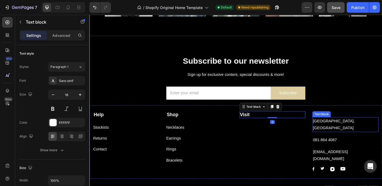
scroll to position [158, 0]
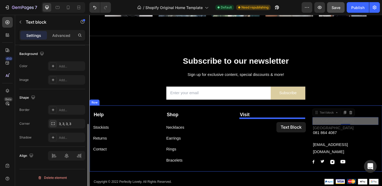
drag, startPoint x: 360, startPoint y: 129, endPoint x: 292, endPoint y: 132, distance: 68.2
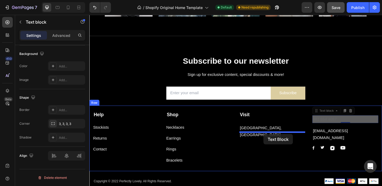
drag, startPoint x: 352, startPoint y: 129, endPoint x: 278, endPoint y: 145, distance: 75.9
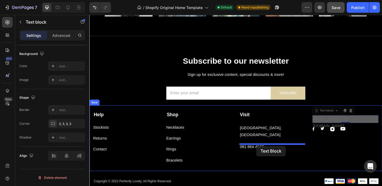
drag, startPoint x: 360, startPoint y: 129, endPoint x: 270, endPoint y: 158, distance: 94.2
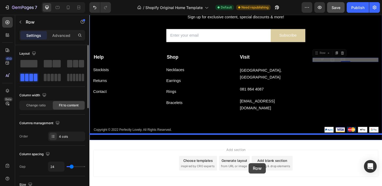
scroll to position [336, 0]
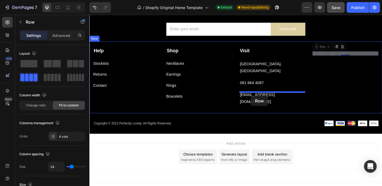
drag, startPoint x: 350, startPoint y: 125, endPoint x: 265, endPoint y: 102, distance: 88.0
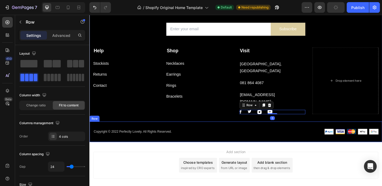
click at [310, 131] on div "Copyright © 2022 Perfectly Lovely. All Rights Reserved. Text block Image Image …" at bounding box center [248, 142] width 318 height 22
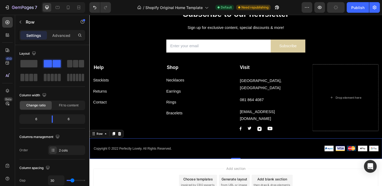
scroll to position [284, 0]
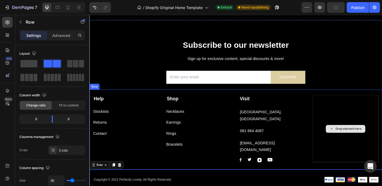
click at [374, 137] on div "Drop element here" at bounding box center [371, 139] width 28 height 4
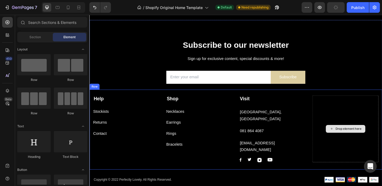
click at [371, 137] on div "Drop element here" at bounding box center [371, 139] width 28 height 4
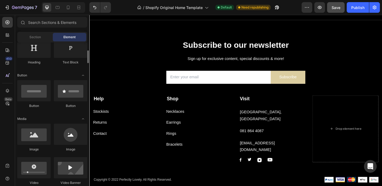
scroll to position [95, 0]
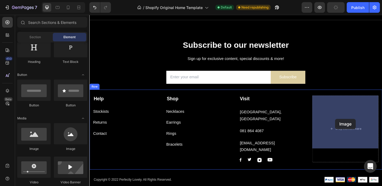
drag, startPoint x: 160, startPoint y: 147, endPoint x: 363, endPoint y: 123, distance: 204.6
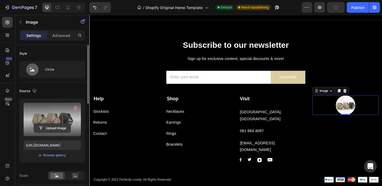
click at [57, 126] on input "file" at bounding box center [52, 128] width 37 height 9
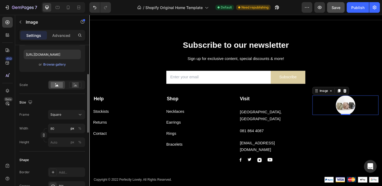
scroll to position [93, 0]
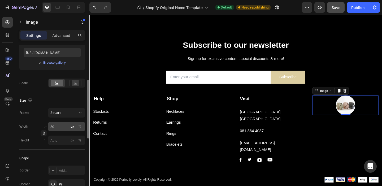
type input "https://cdn.shopify.com/s/files/1/0713/0880/4388/files/gempages_586292783048819…"
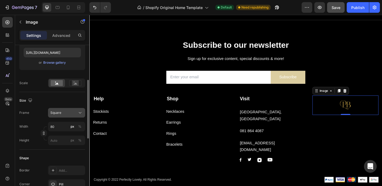
click at [73, 113] on div "Square" at bounding box center [63, 112] width 26 height 5
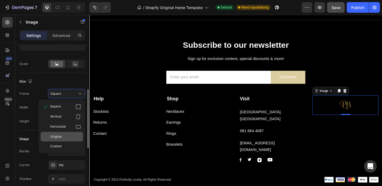
scroll to position [114, 0]
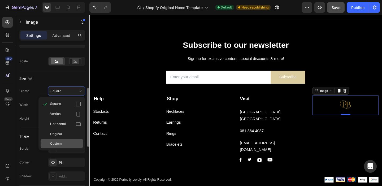
click at [66, 141] on div "Custom" at bounding box center [65, 143] width 31 height 5
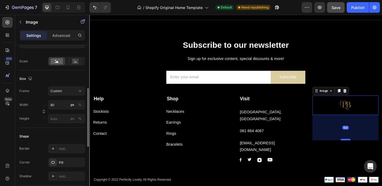
drag, startPoint x: 370, startPoint y: 122, endPoint x: 369, endPoint y: 150, distance: 27.9
click at [369, 150] on div at bounding box center [368, 151] width 11 height 2
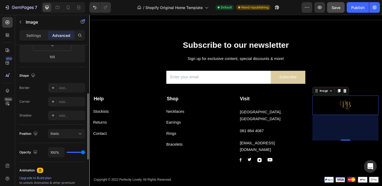
click at [355, 117] on div at bounding box center [368, 112] width 72 height 21
click at [322, 150] on p "info@perfectlylovely.co.za" at bounding box center [288, 157] width 71 height 15
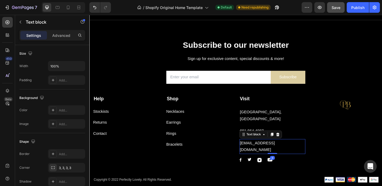
scroll to position [0, 0]
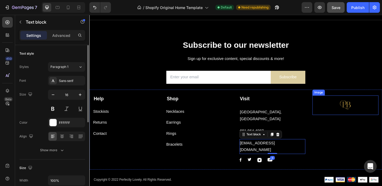
click at [380, 105] on div at bounding box center [368, 112] width 72 height 21
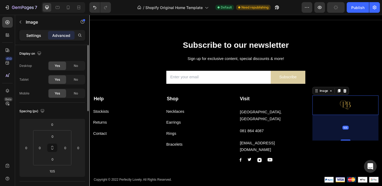
click at [35, 36] on p "Settings" at bounding box center [33, 36] width 15 height 6
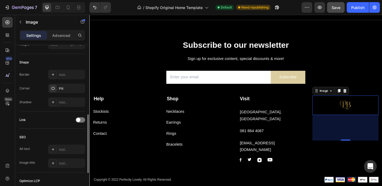
scroll to position [185, 0]
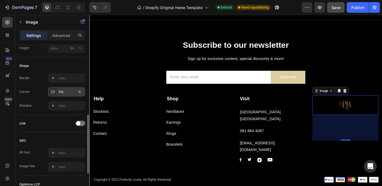
click at [58, 90] on div "Pill" at bounding box center [66, 92] width 37 height 10
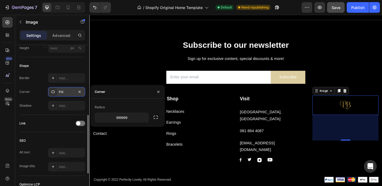
click at [58, 90] on div "Pill" at bounding box center [66, 92] width 37 height 10
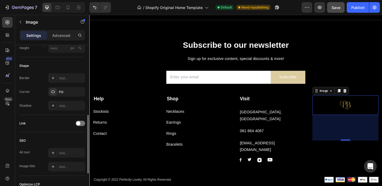
click at [69, 64] on div "Shape" at bounding box center [52, 66] width 66 height 8
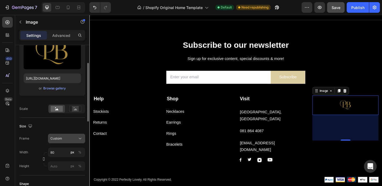
scroll to position [61, 0]
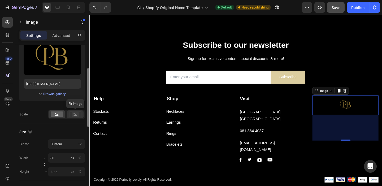
click at [76, 112] on rect at bounding box center [75, 114] width 7 height 5
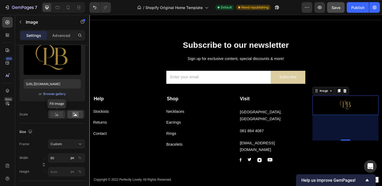
click at [54, 112] on rect at bounding box center [57, 114] width 12 height 6
click at [354, 111] on div at bounding box center [368, 112] width 72 height 21
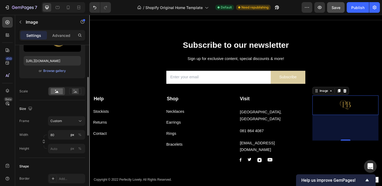
scroll to position [85, 0]
click at [62, 133] on input "80" at bounding box center [66, 134] width 37 height 10
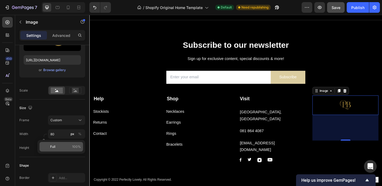
click at [56, 147] on p "Full 100%" at bounding box center [65, 146] width 31 height 5
type input "100"
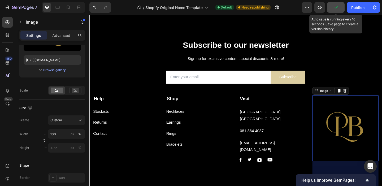
click at [336, 6] on icon "button" at bounding box center [335, 7] width 5 height 5
click at [333, 6] on span "Save" at bounding box center [336, 7] width 9 height 5
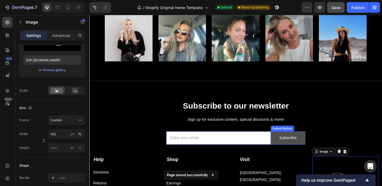
scroll to position [216, 0]
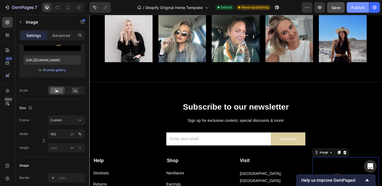
click at [350, 8] on button "Publish" at bounding box center [358, 7] width 22 height 11
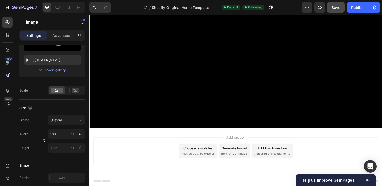
scroll to position [0, 0]
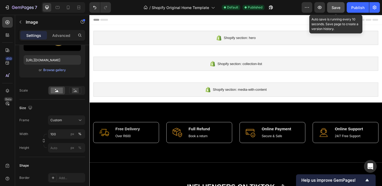
click at [332, 2] on button "Save" at bounding box center [336, 7] width 18 height 11
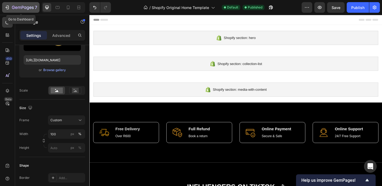
click at [9, 6] on icon "button" at bounding box center [7, 7] width 5 height 5
